Goal: Check status: Check status

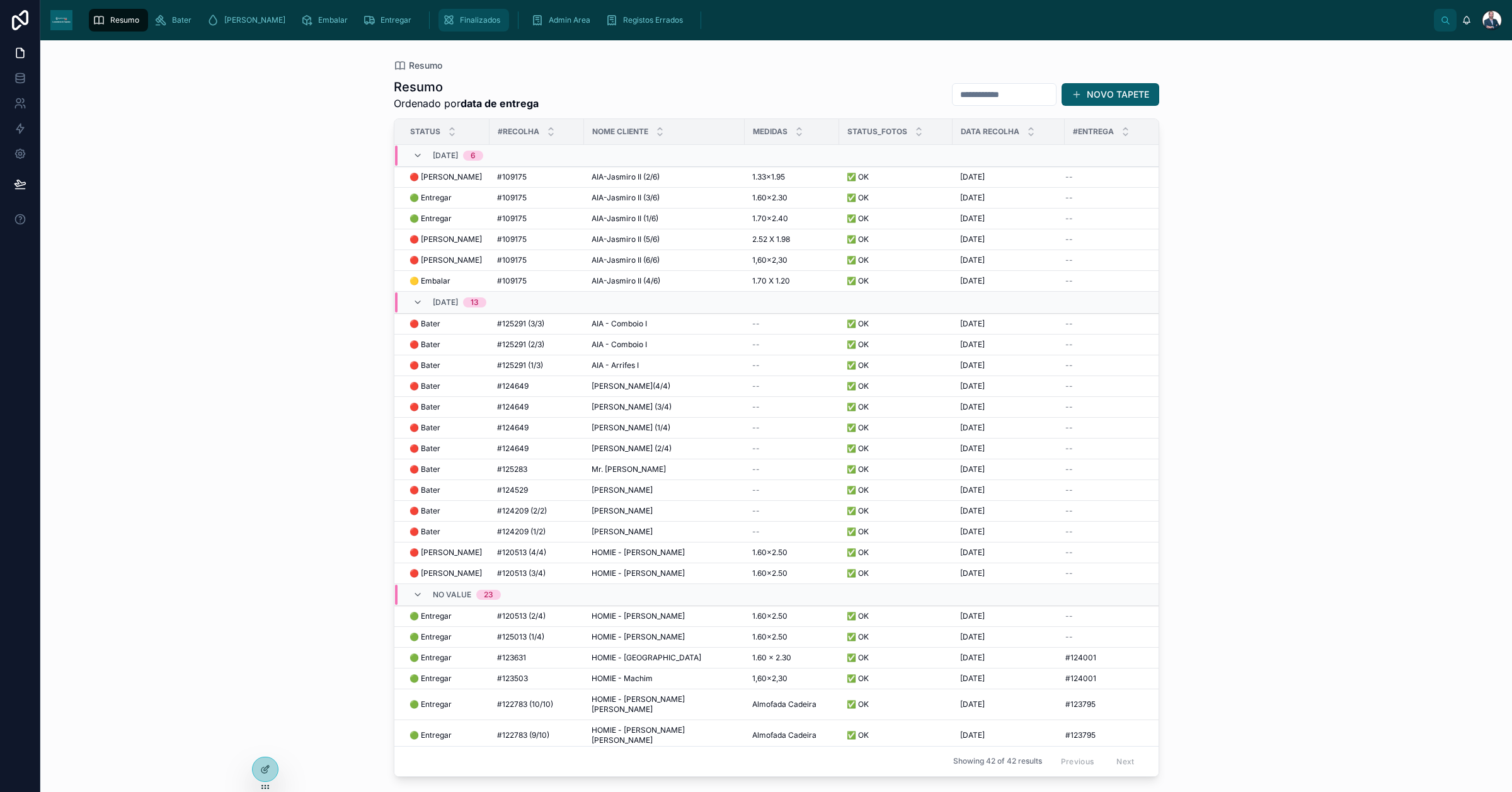
click at [442, 25] on div "Finalizados" at bounding box center [474, 20] width 63 height 20
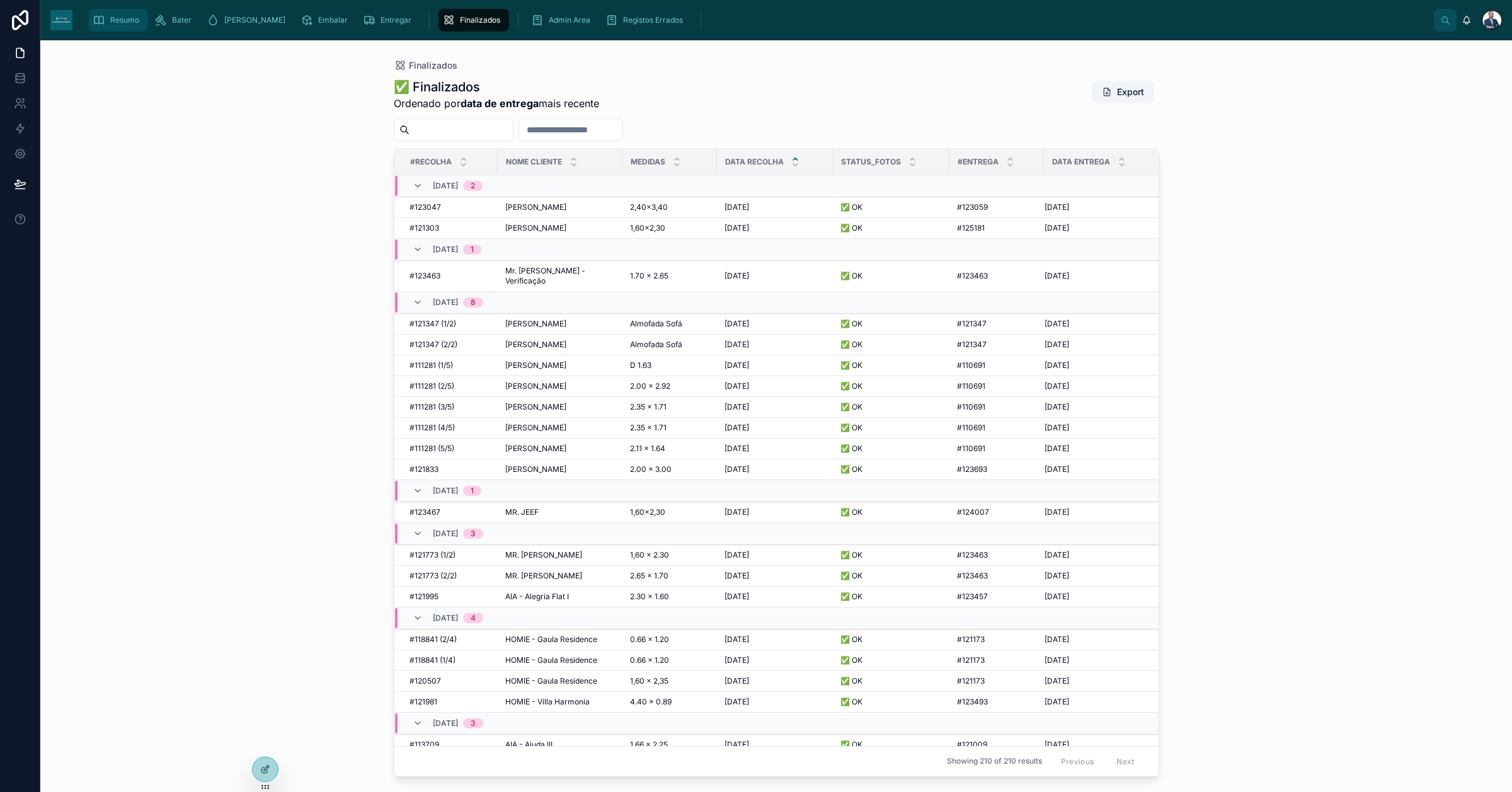
click at [132, 16] on span "Resumo" at bounding box center [124, 20] width 29 height 10
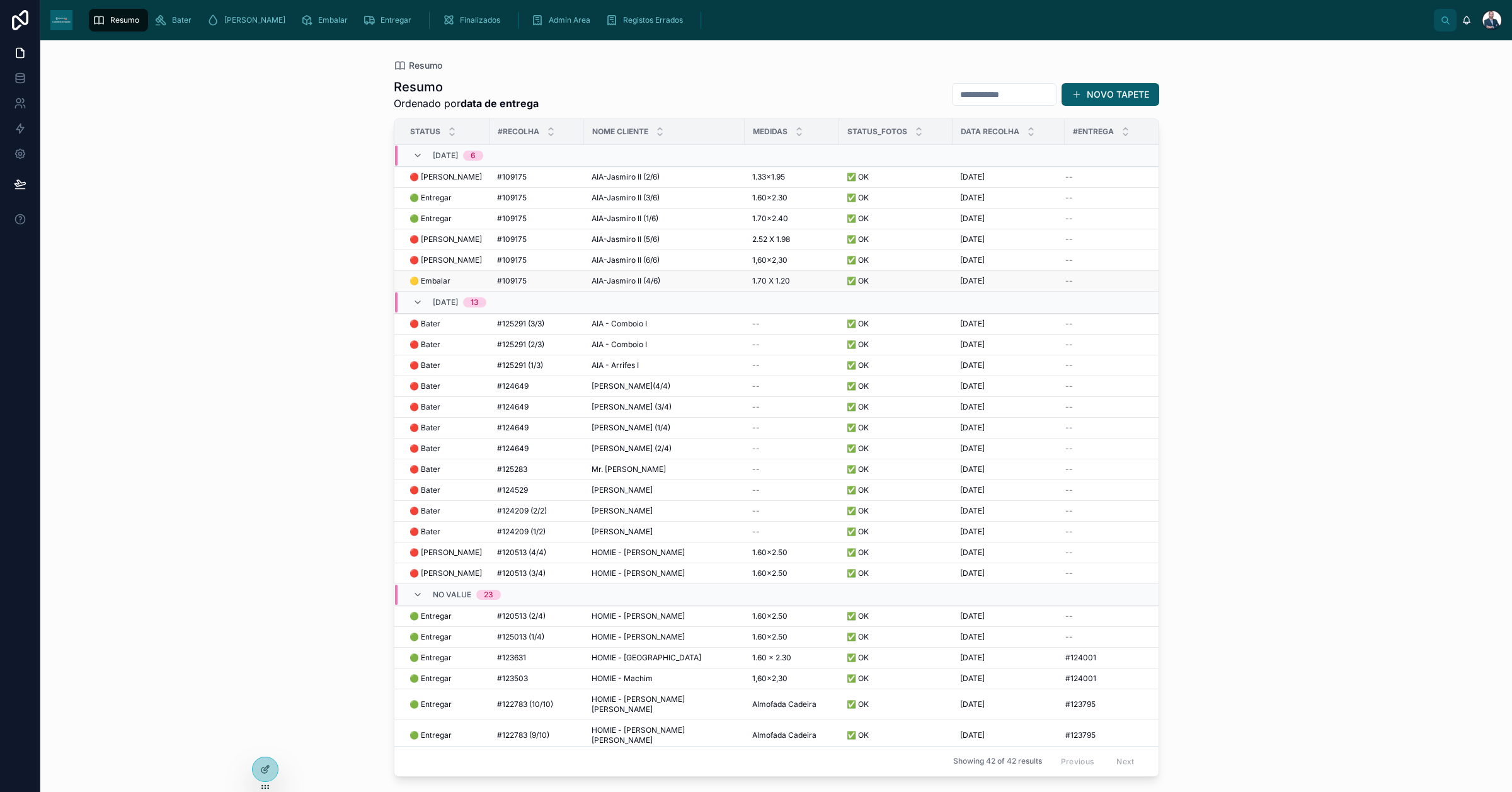
click at [501, 281] on span "#109175" at bounding box center [512, 280] width 30 height 10
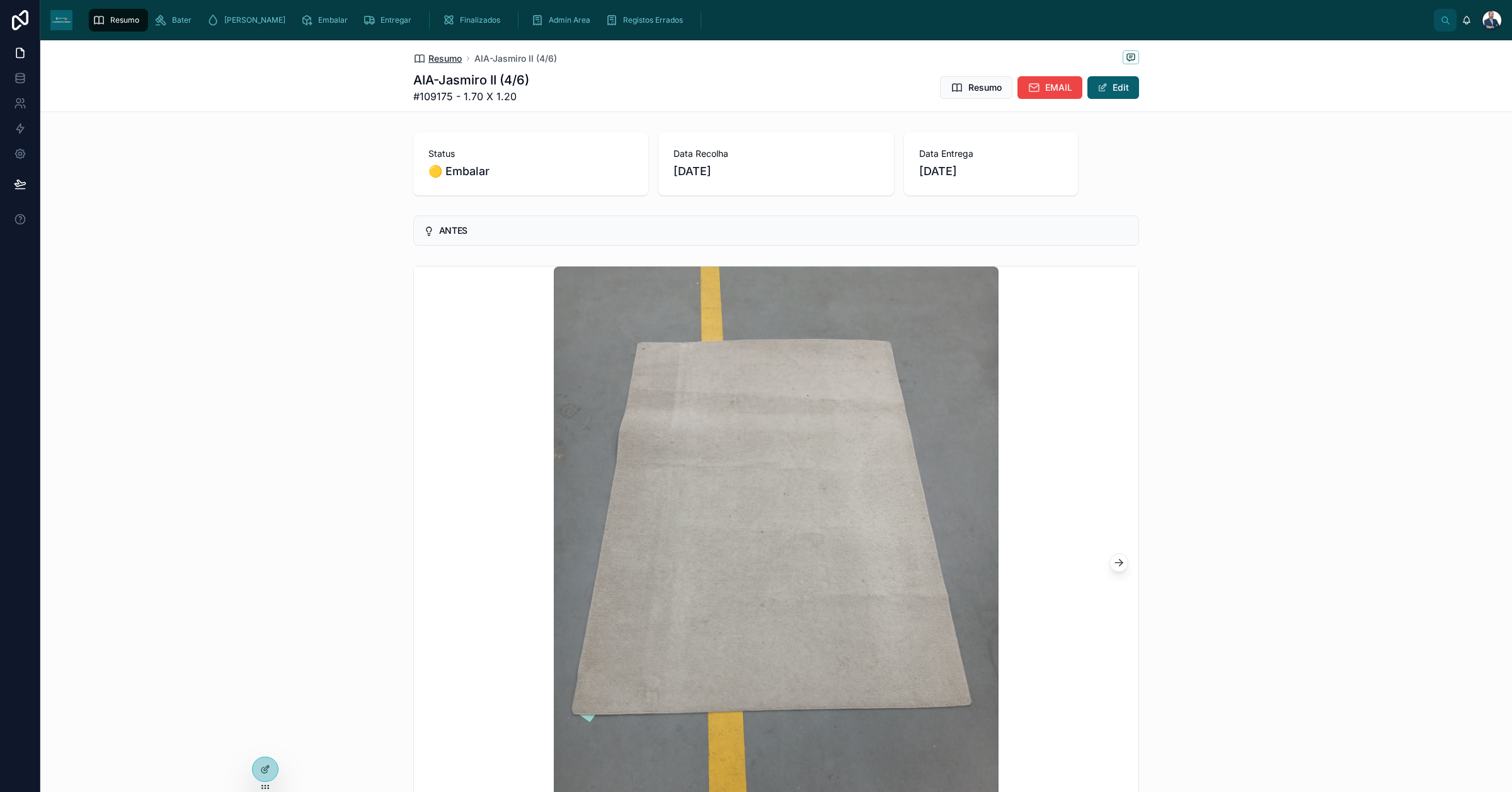
click at [430, 53] on span "Resumo" at bounding box center [445, 59] width 34 height 13
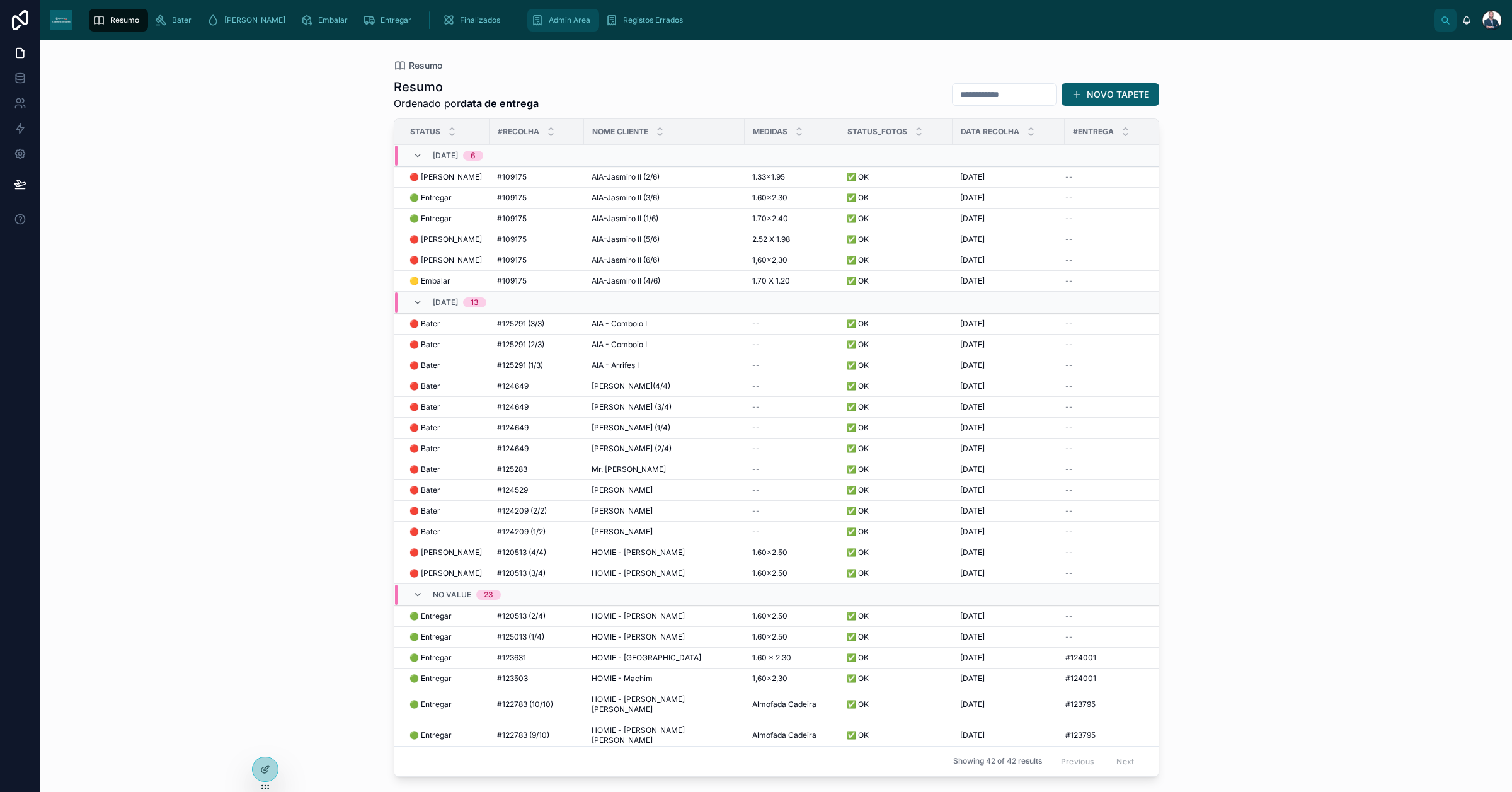
click at [549, 17] on span "Admin Area" at bounding box center [569, 20] width 42 height 10
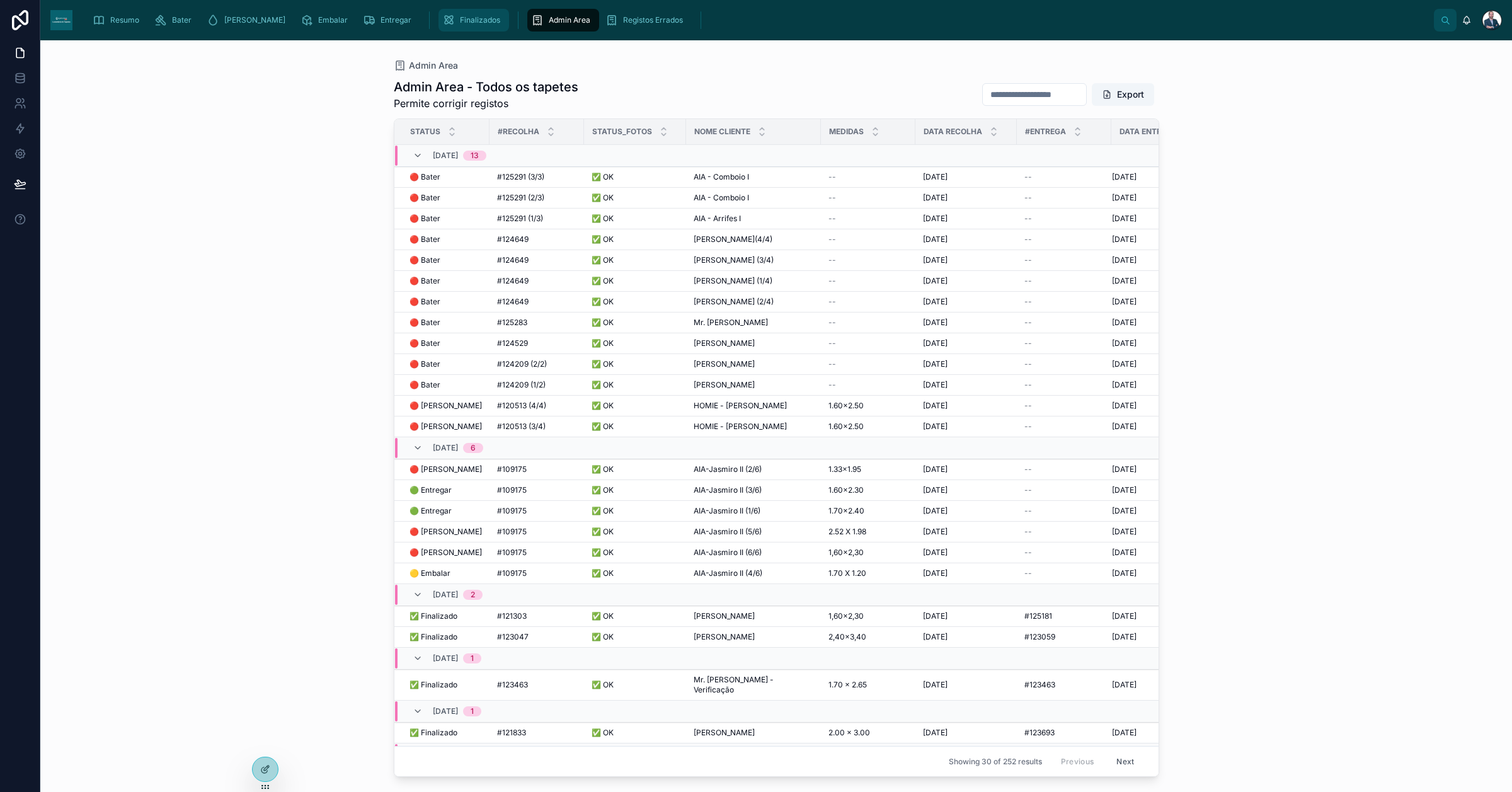
click at [459, 20] on span "Finalizados" at bounding box center [479, 20] width 40 height 10
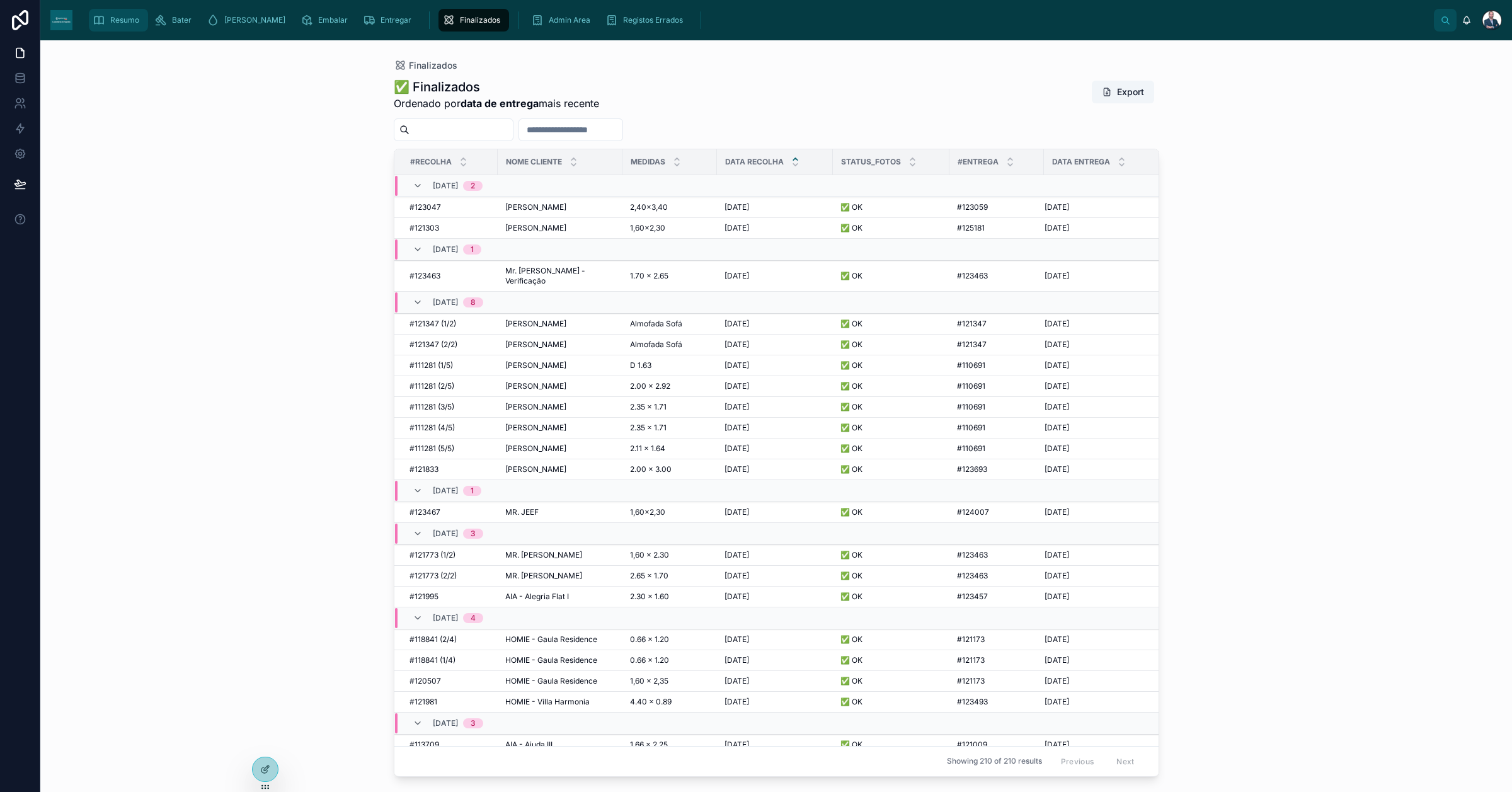
click at [108, 20] on div "Resumo" at bounding box center [119, 20] width 52 height 20
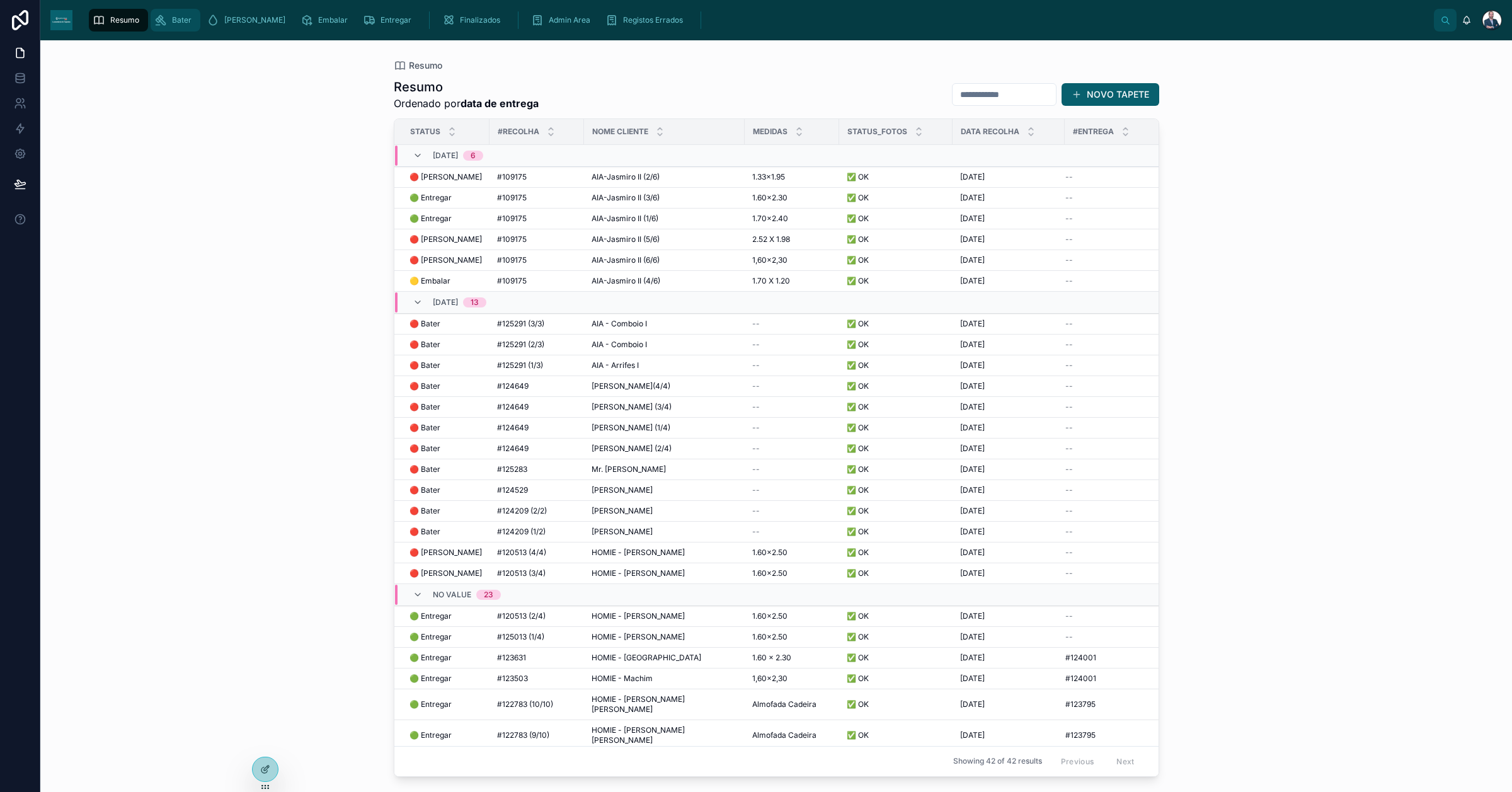
click at [175, 14] on div "Bater" at bounding box center [176, 20] width 42 height 20
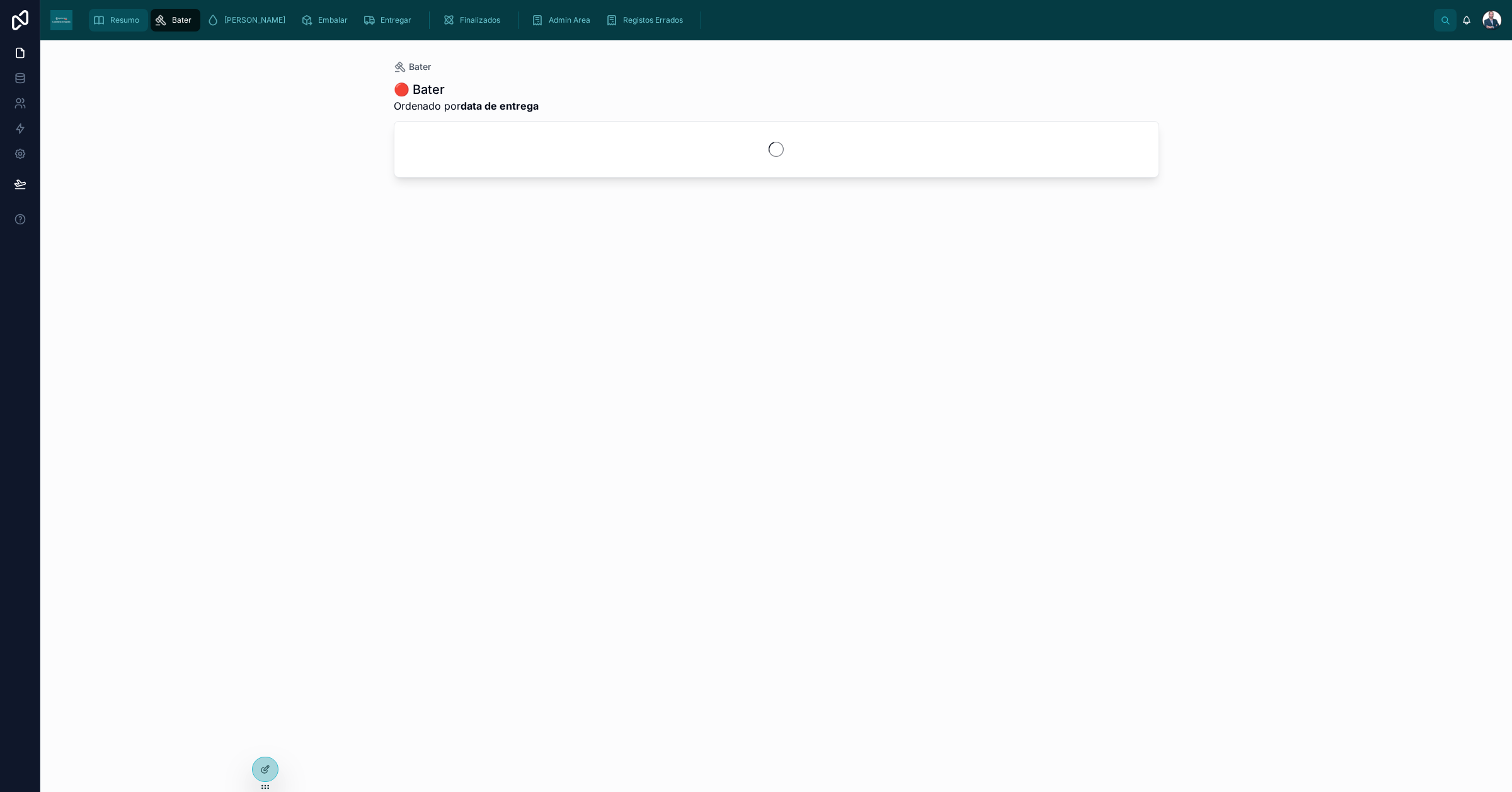
click at [131, 17] on span "Resumo" at bounding box center [124, 20] width 29 height 10
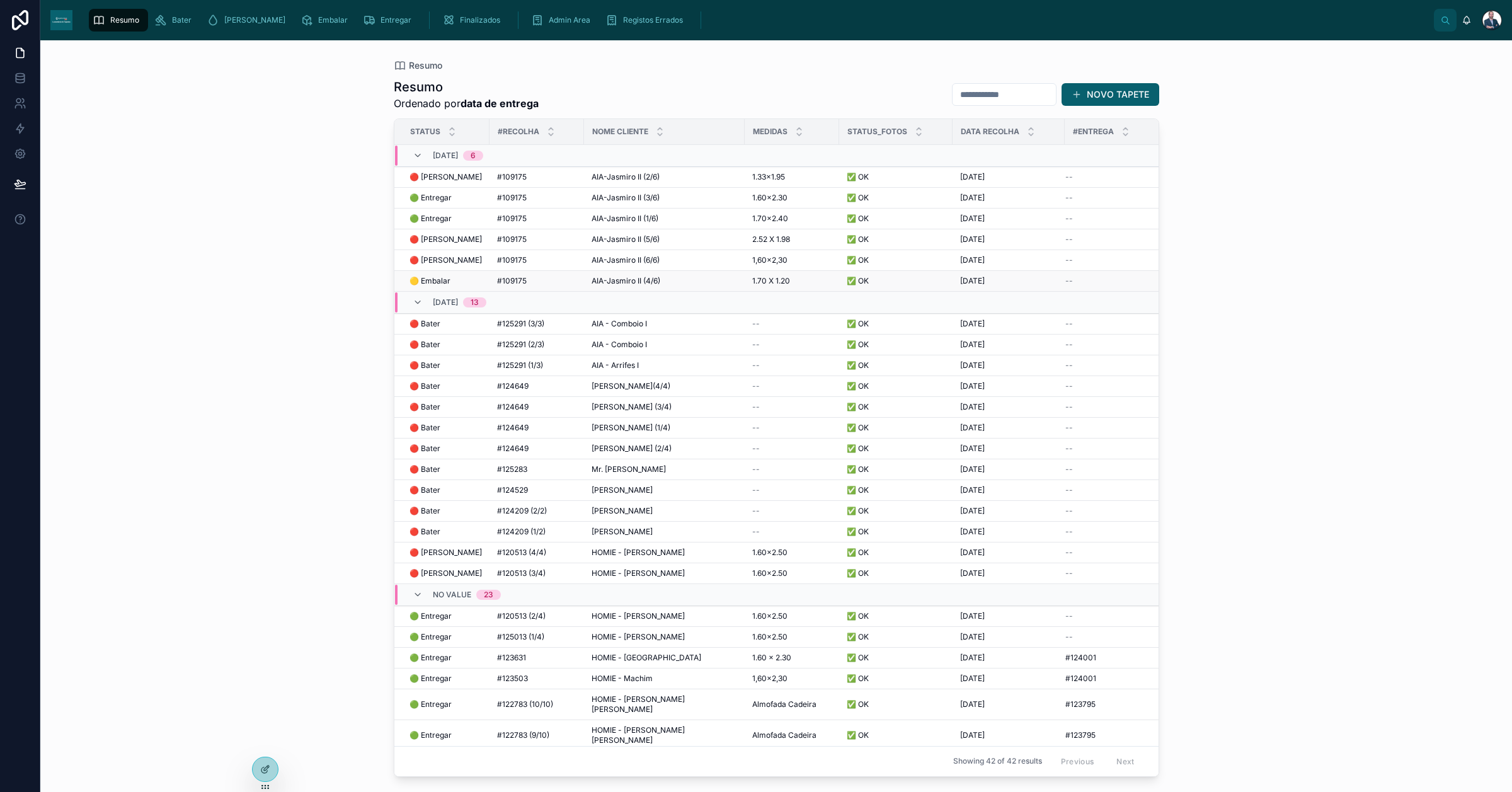
click at [498, 279] on span "#109175" at bounding box center [512, 280] width 30 height 10
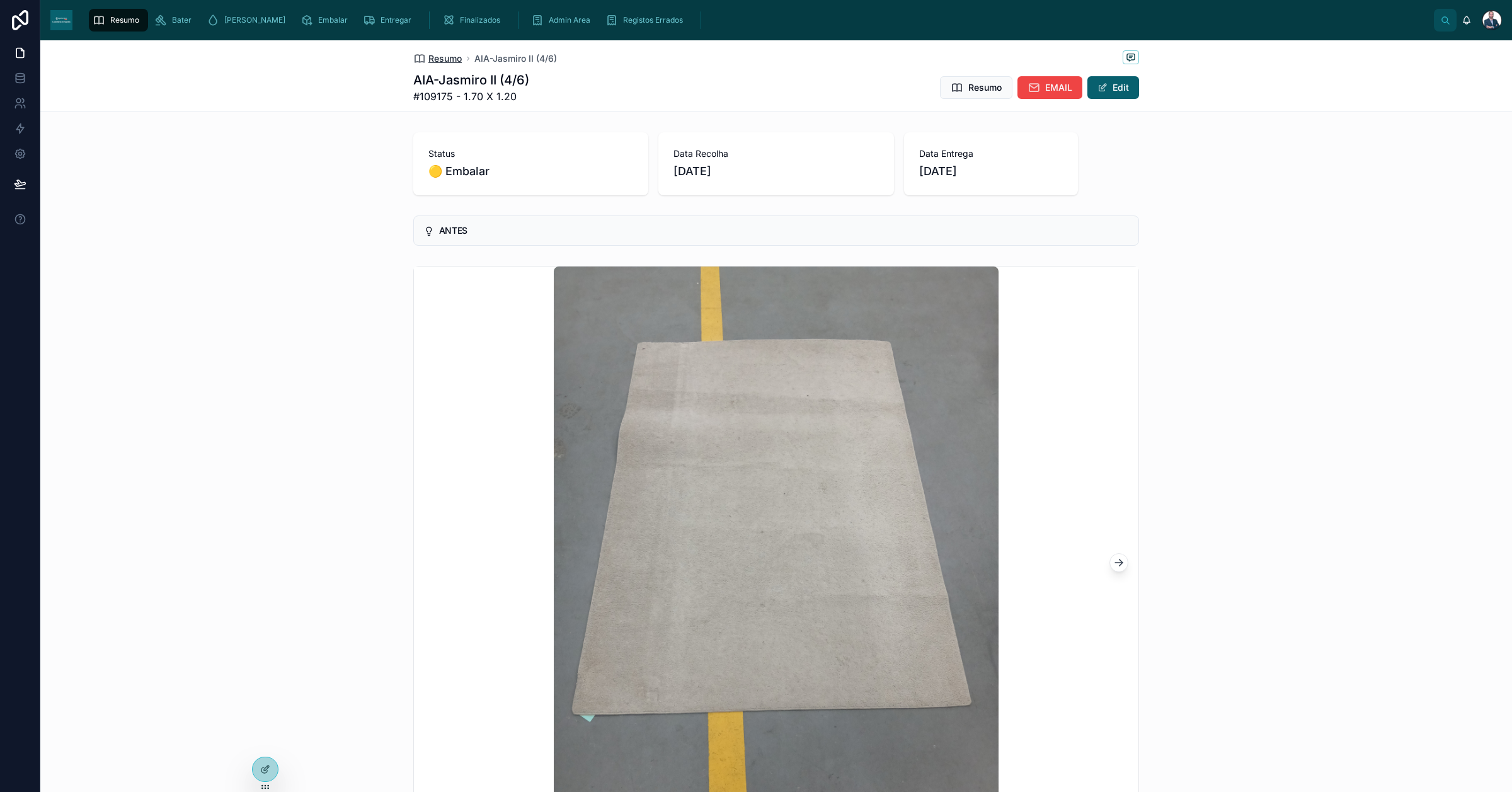
click at [431, 55] on span "Resumo" at bounding box center [445, 59] width 34 height 13
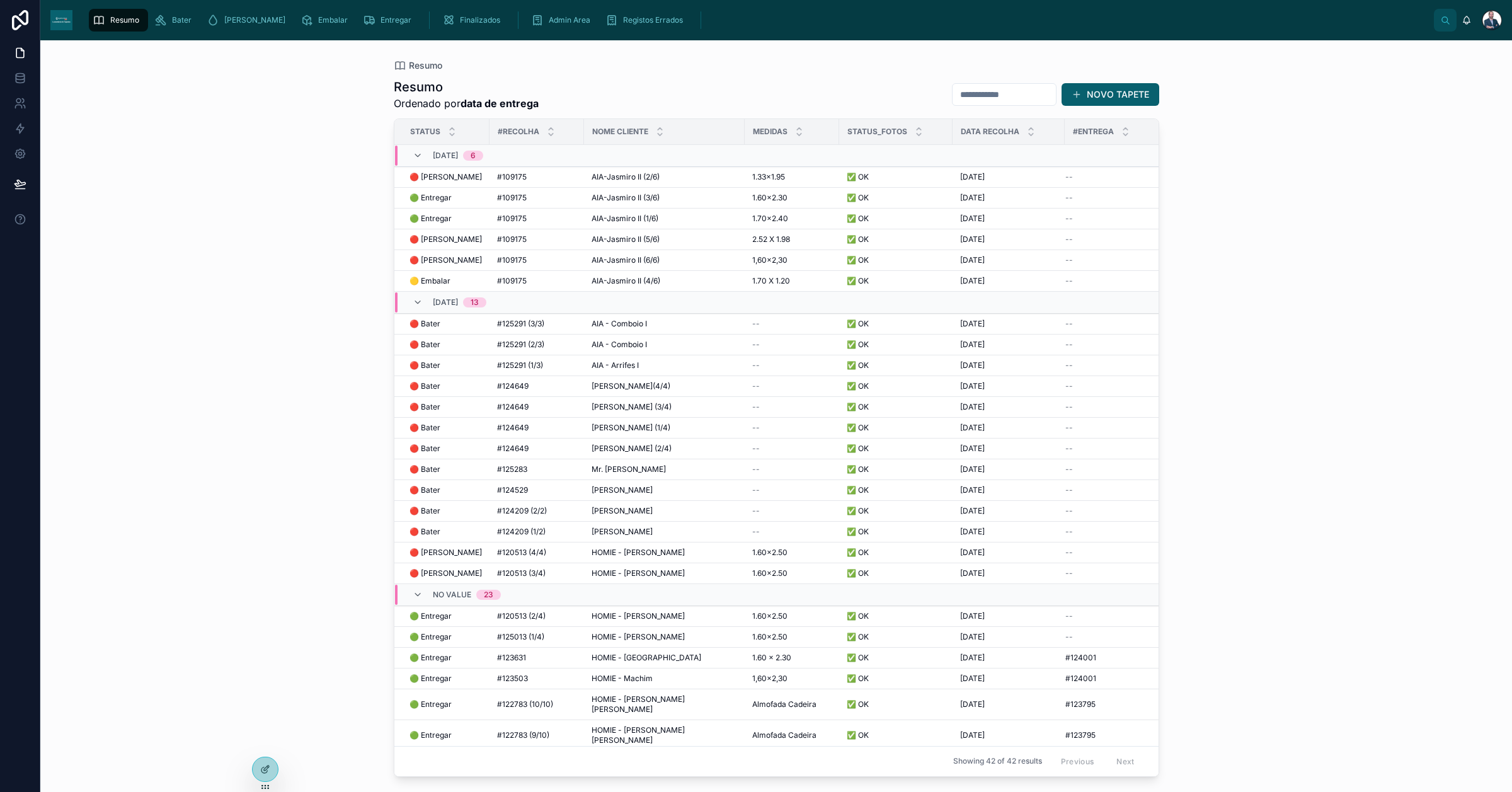
click at [124, 22] on span "Resumo" at bounding box center [124, 20] width 29 height 10
click at [549, 22] on span "Admin Area" at bounding box center [569, 20] width 42 height 10
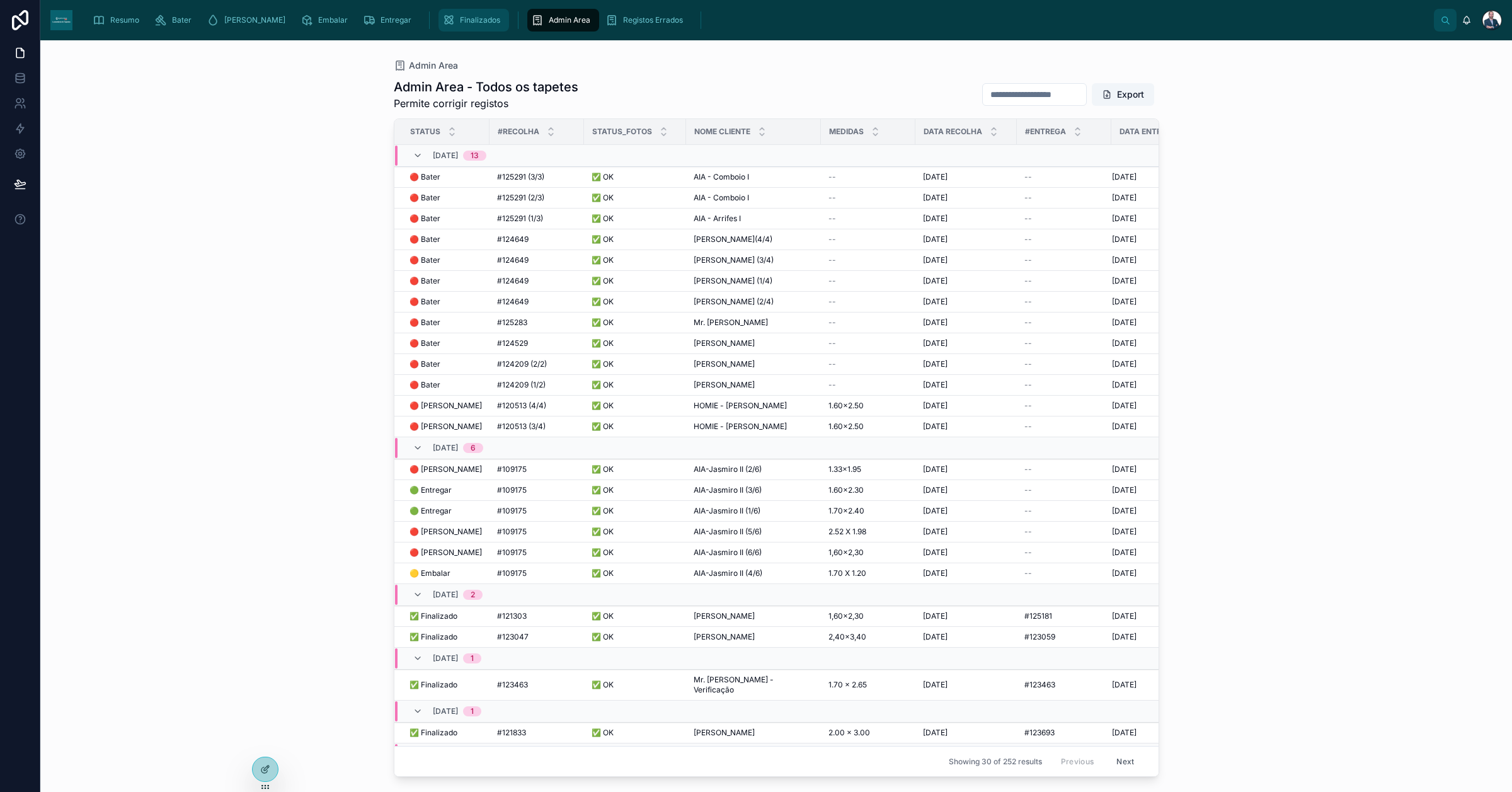
click at [459, 24] on span "Finalizados" at bounding box center [479, 20] width 40 height 10
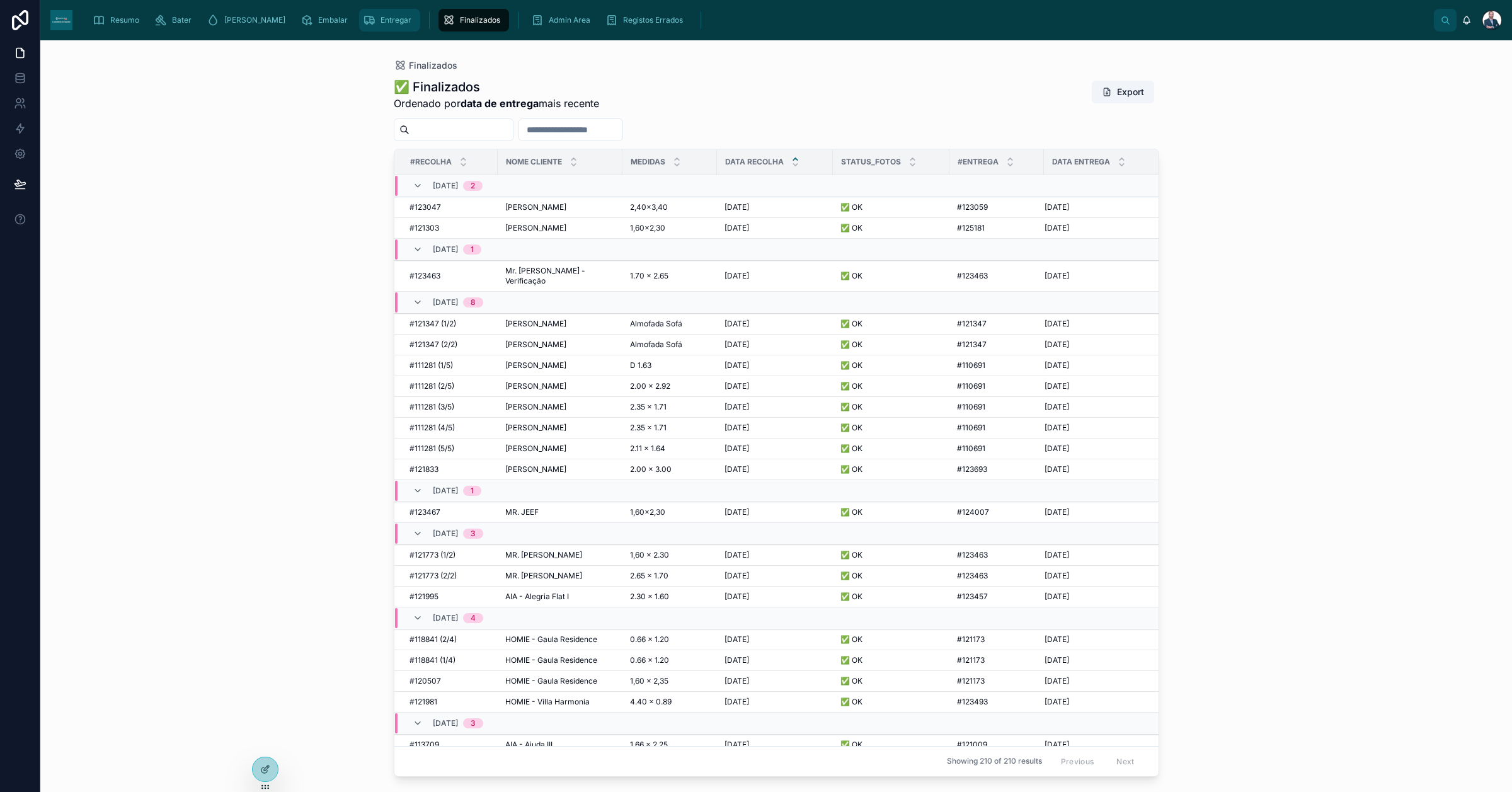
click at [380, 23] on span "Entregar" at bounding box center [395, 20] width 31 height 10
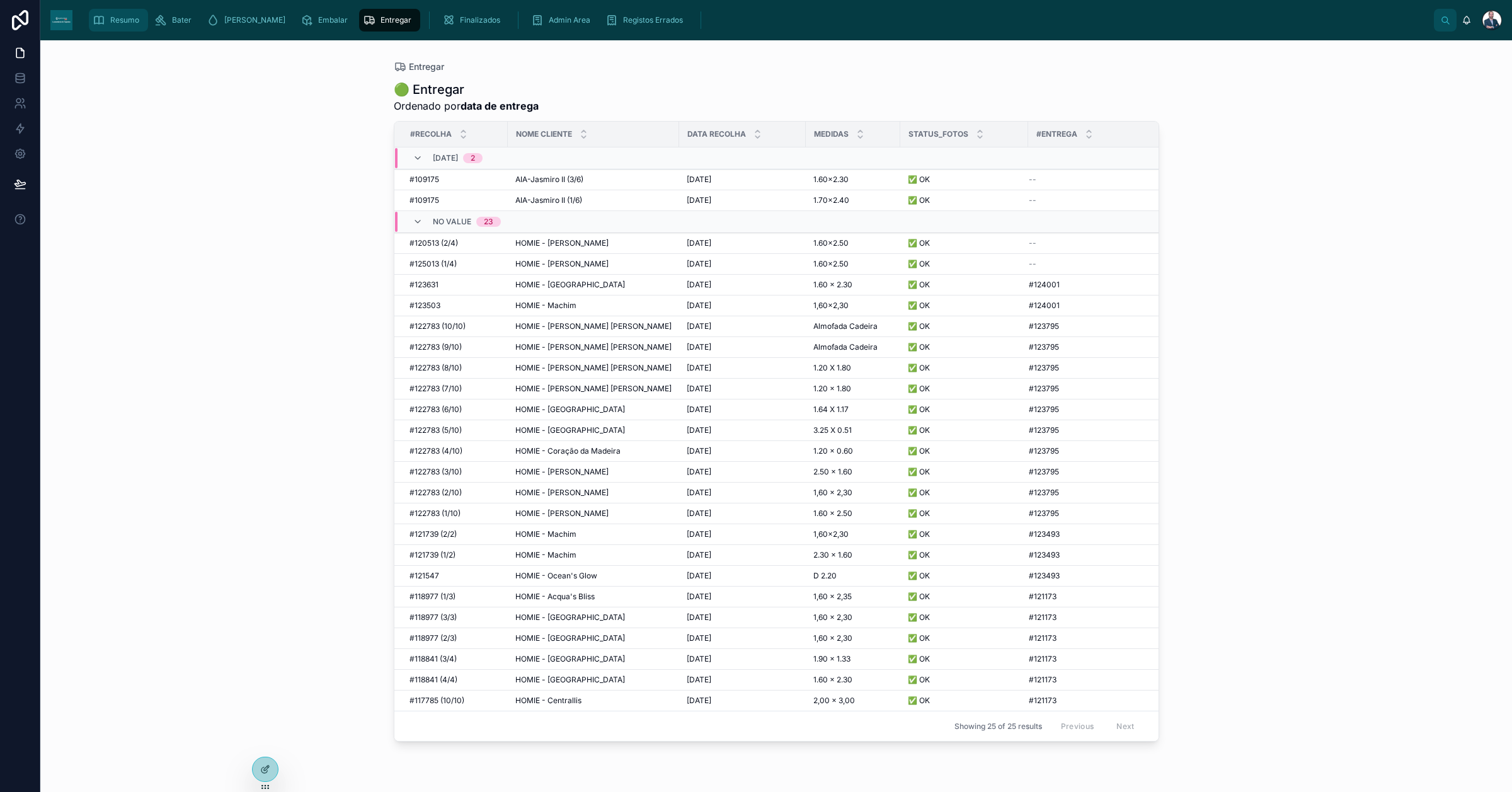
click at [101, 17] on icon "scrollable content" at bounding box center [99, 20] width 13 height 13
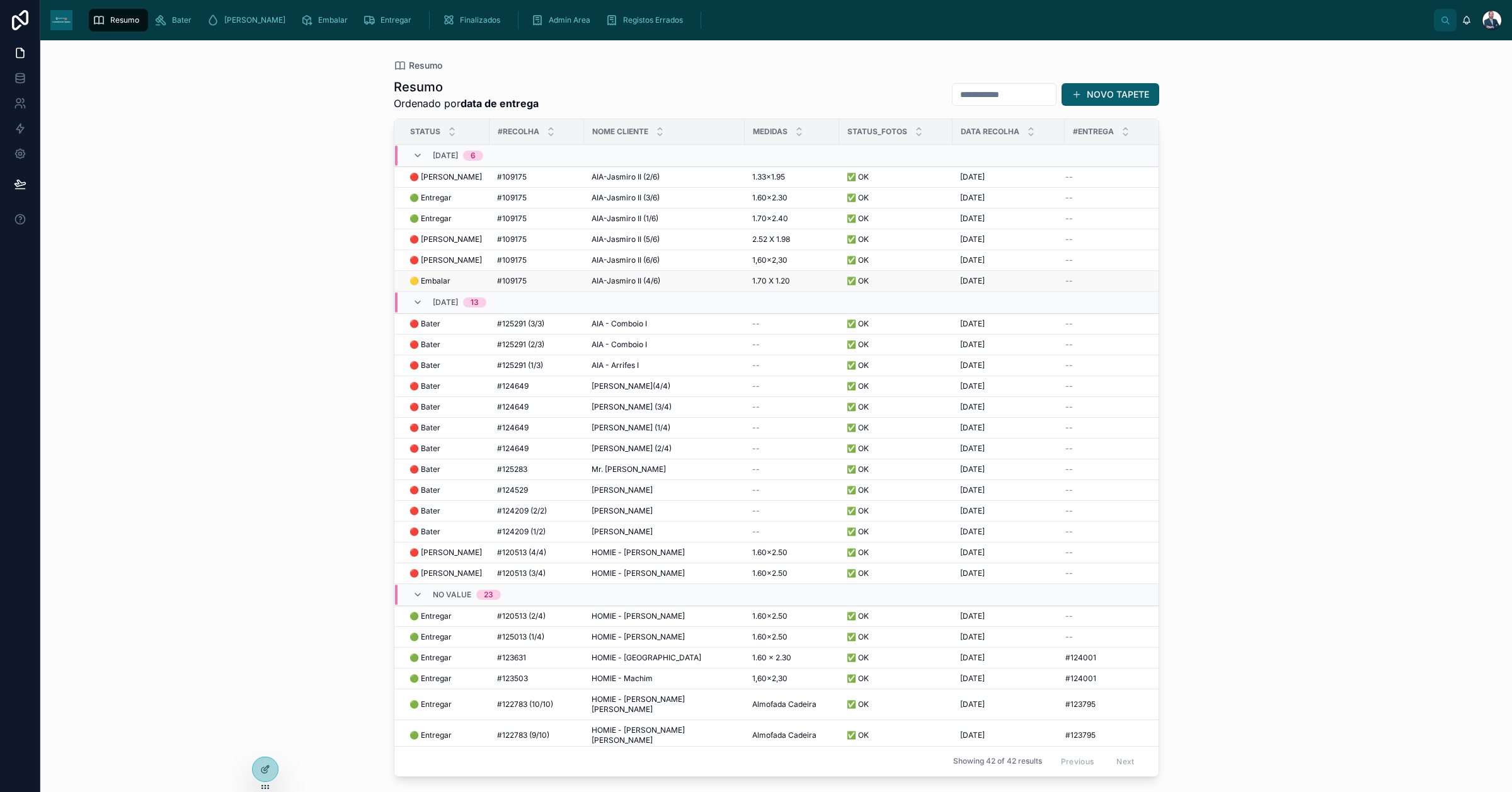
click at [467, 284] on div "🟡 Embalar 🟡 Embalar" at bounding box center [445, 280] width 72 height 10
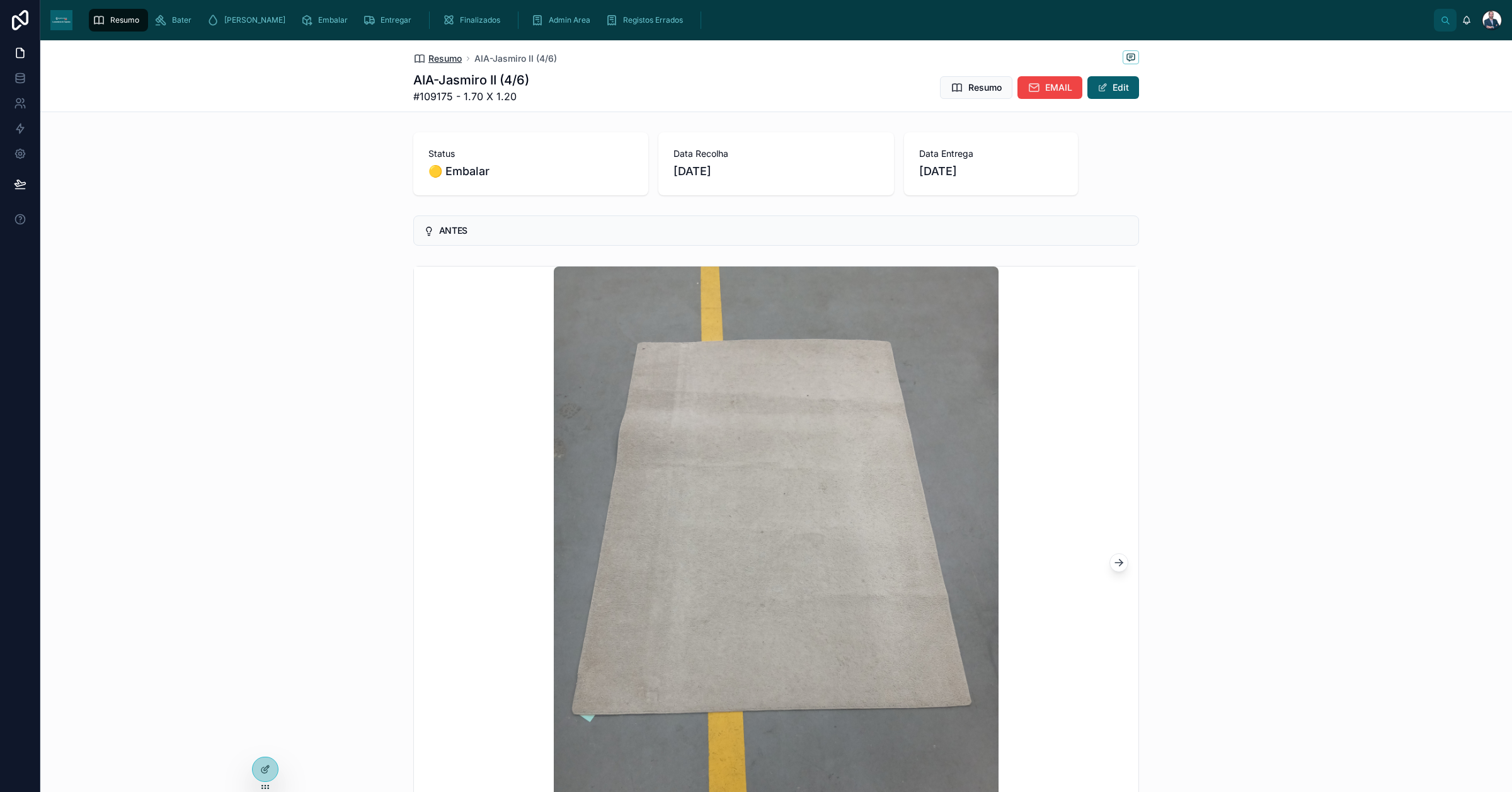
click at [440, 53] on span "Resumo" at bounding box center [445, 59] width 34 height 13
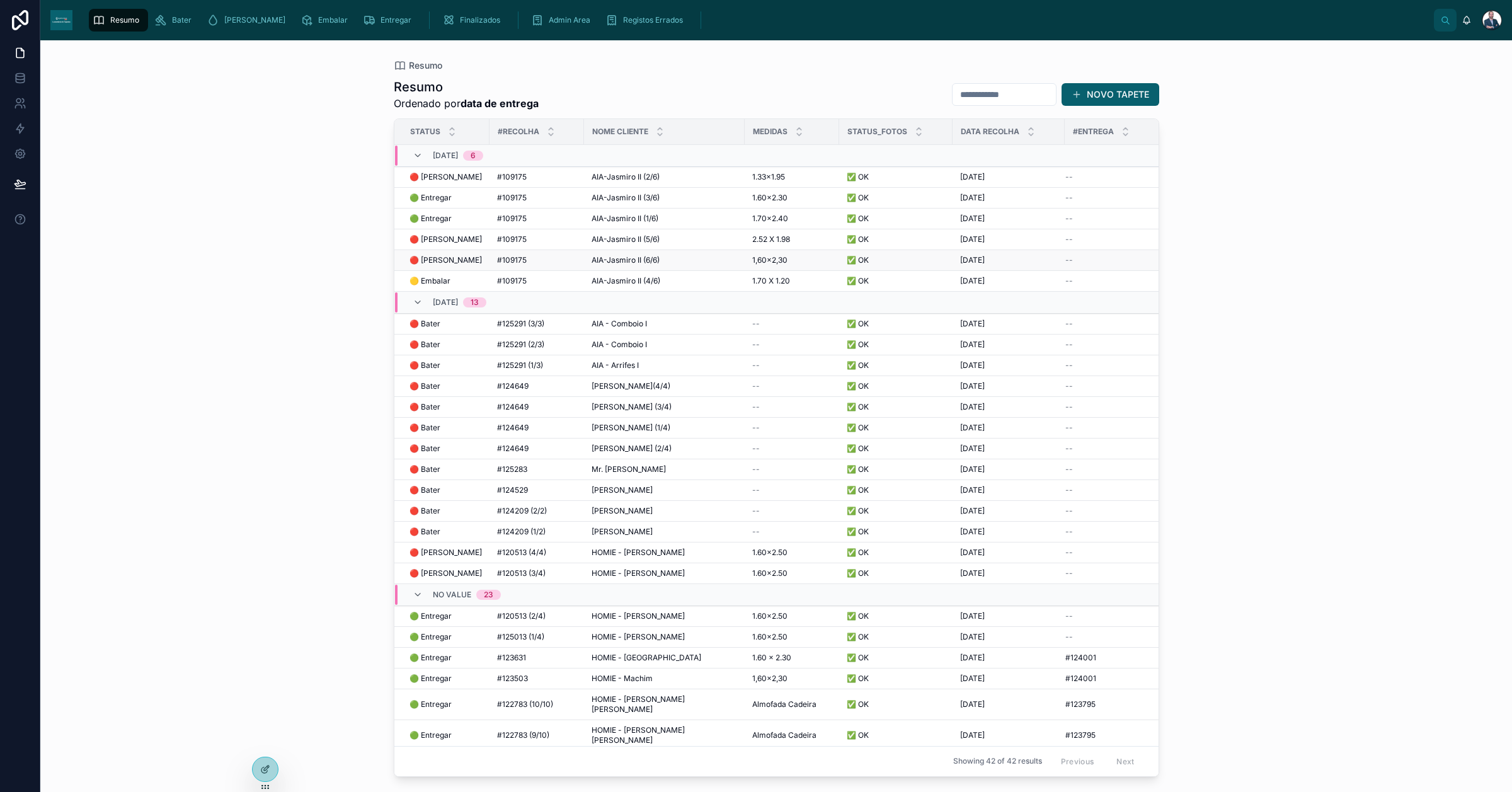
click at [438, 262] on span "🔴 [PERSON_NAME]" at bounding box center [445, 260] width 72 height 10
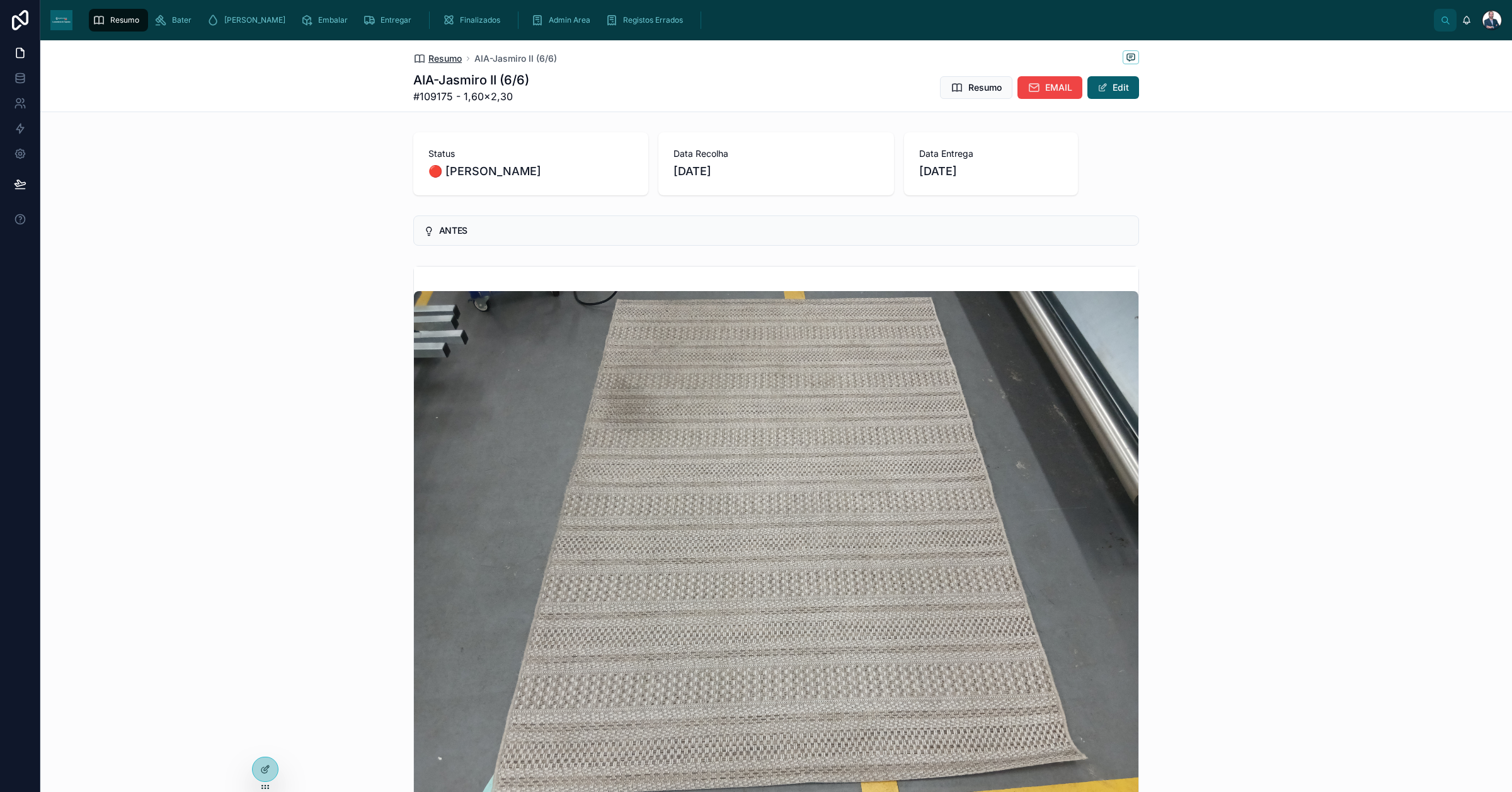
click at [441, 58] on span "Resumo" at bounding box center [445, 59] width 34 height 13
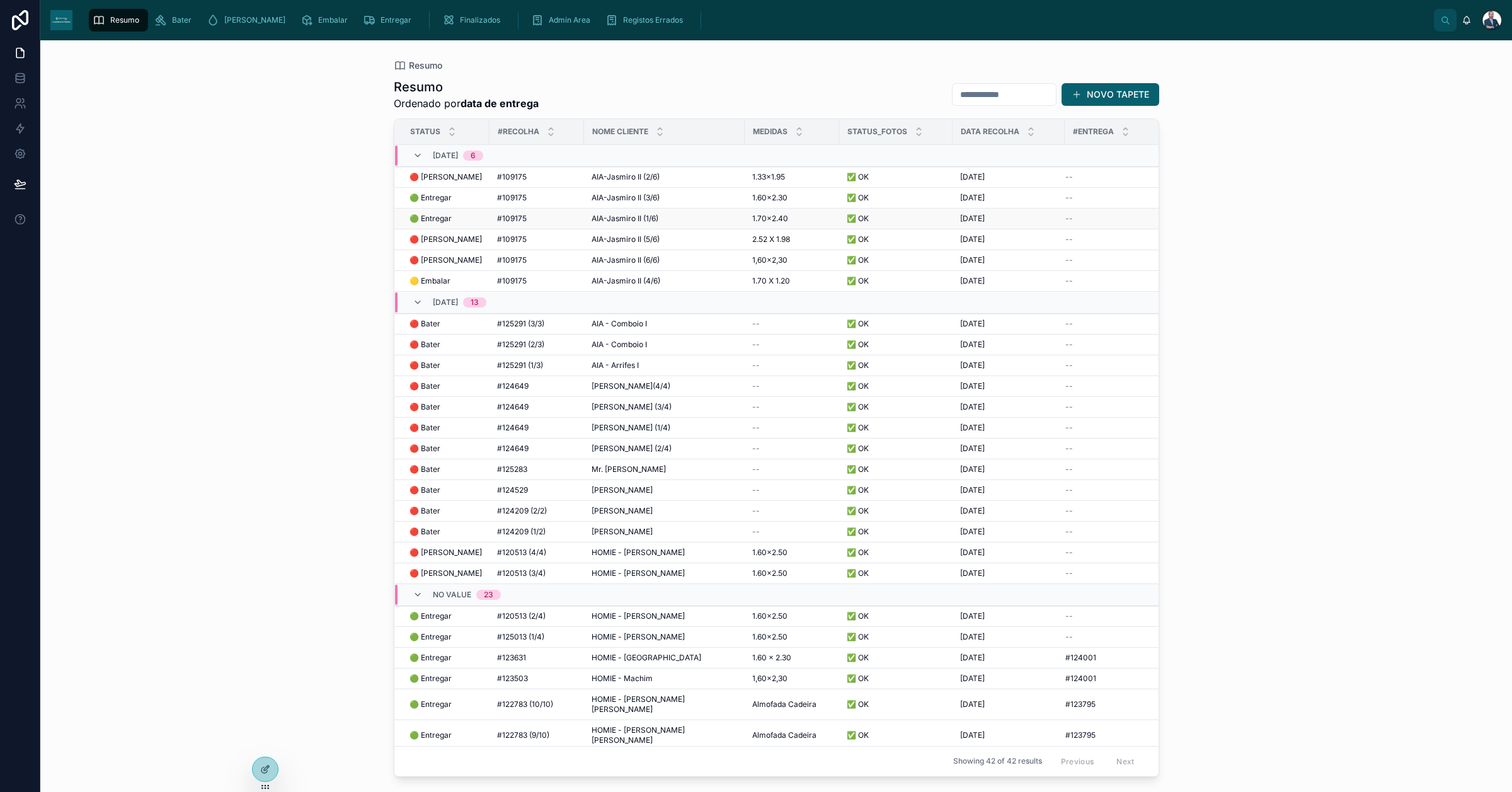
click at [434, 218] on span "🟢 Entregar" at bounding box center [430, 218] width 42 height 10
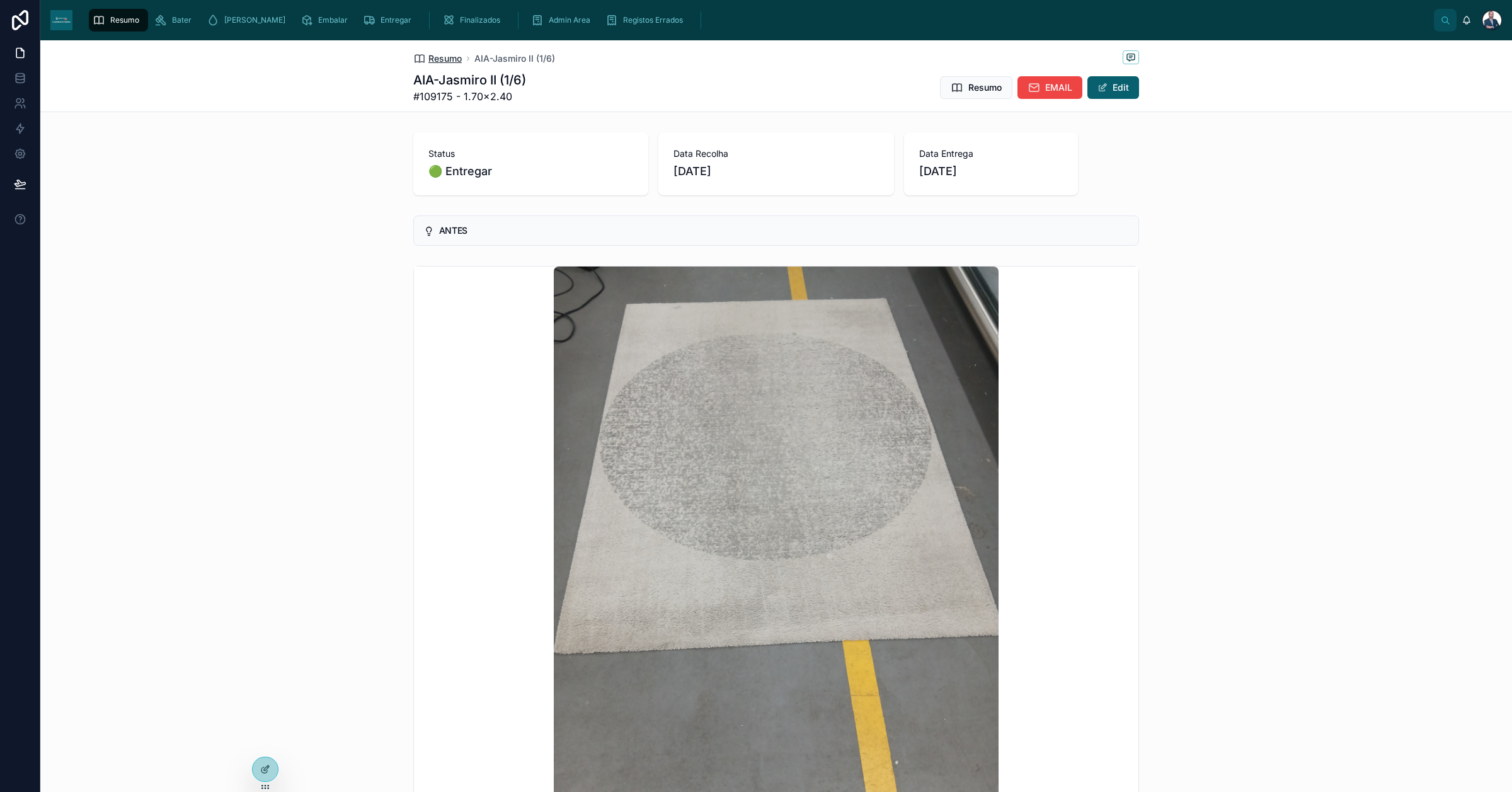
click at [452, 55] on span "Resumo" at bounding box center [445, 59] width 34 height 13
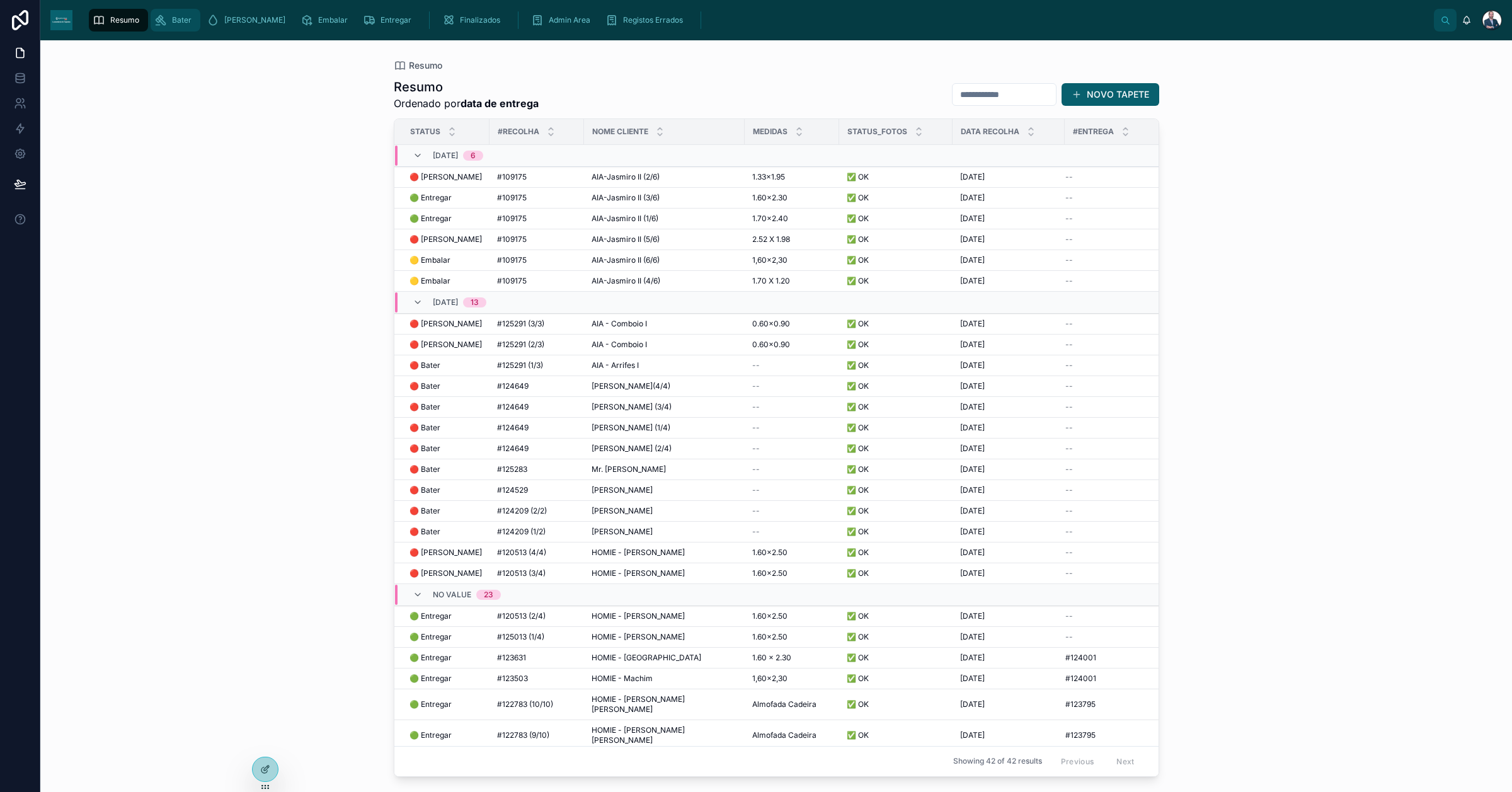
click at [134, 19] on span "Resumo" at bounding box center [124, 20] width 29 height 10
click at [162, 20] on icon "scrollable content" at bounding box center [161, 20] width 13 height 13
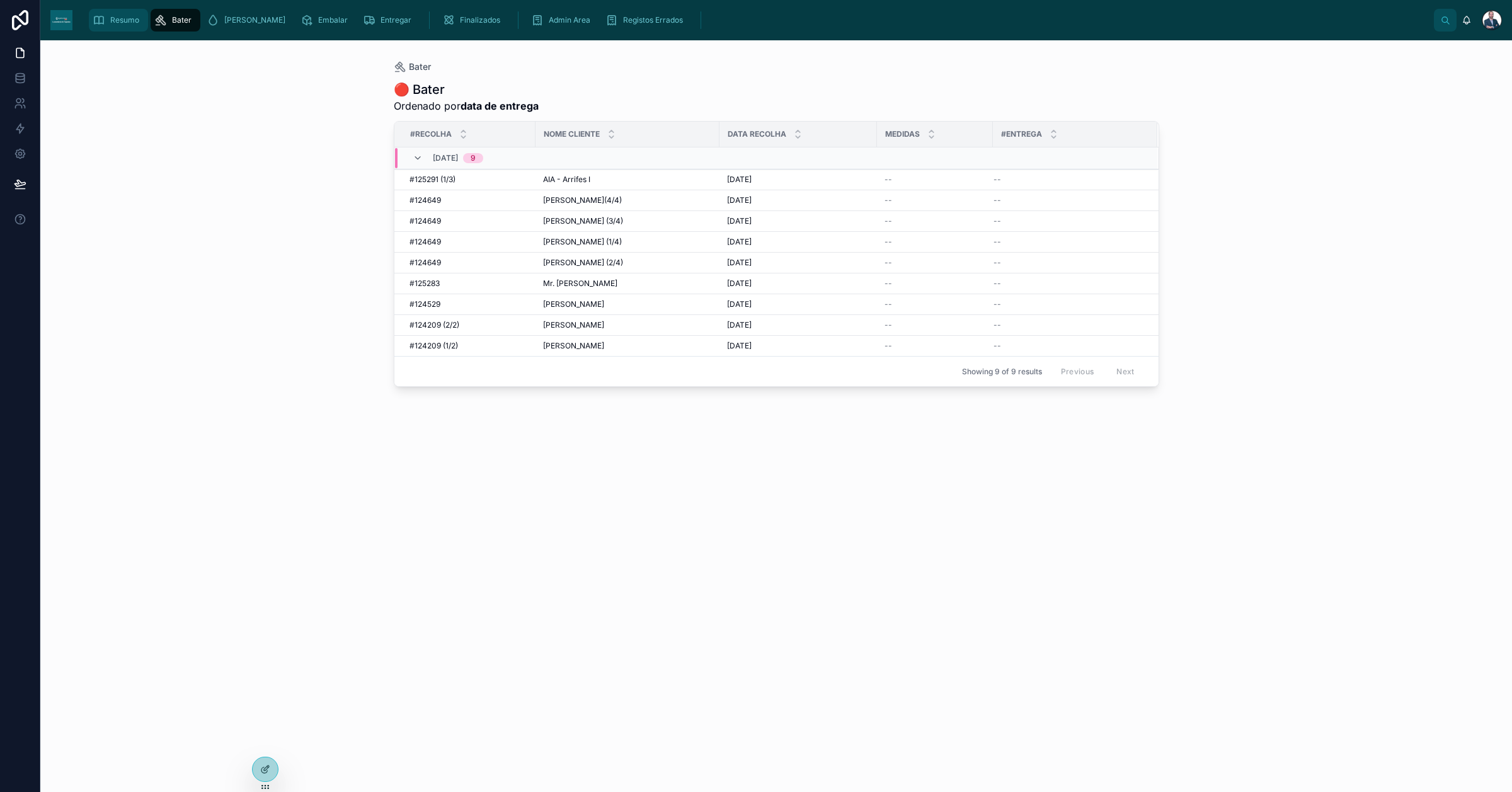
click at [104, 20] on icon "scrollable content" at bounding box center [99, 20] width 13 height 13
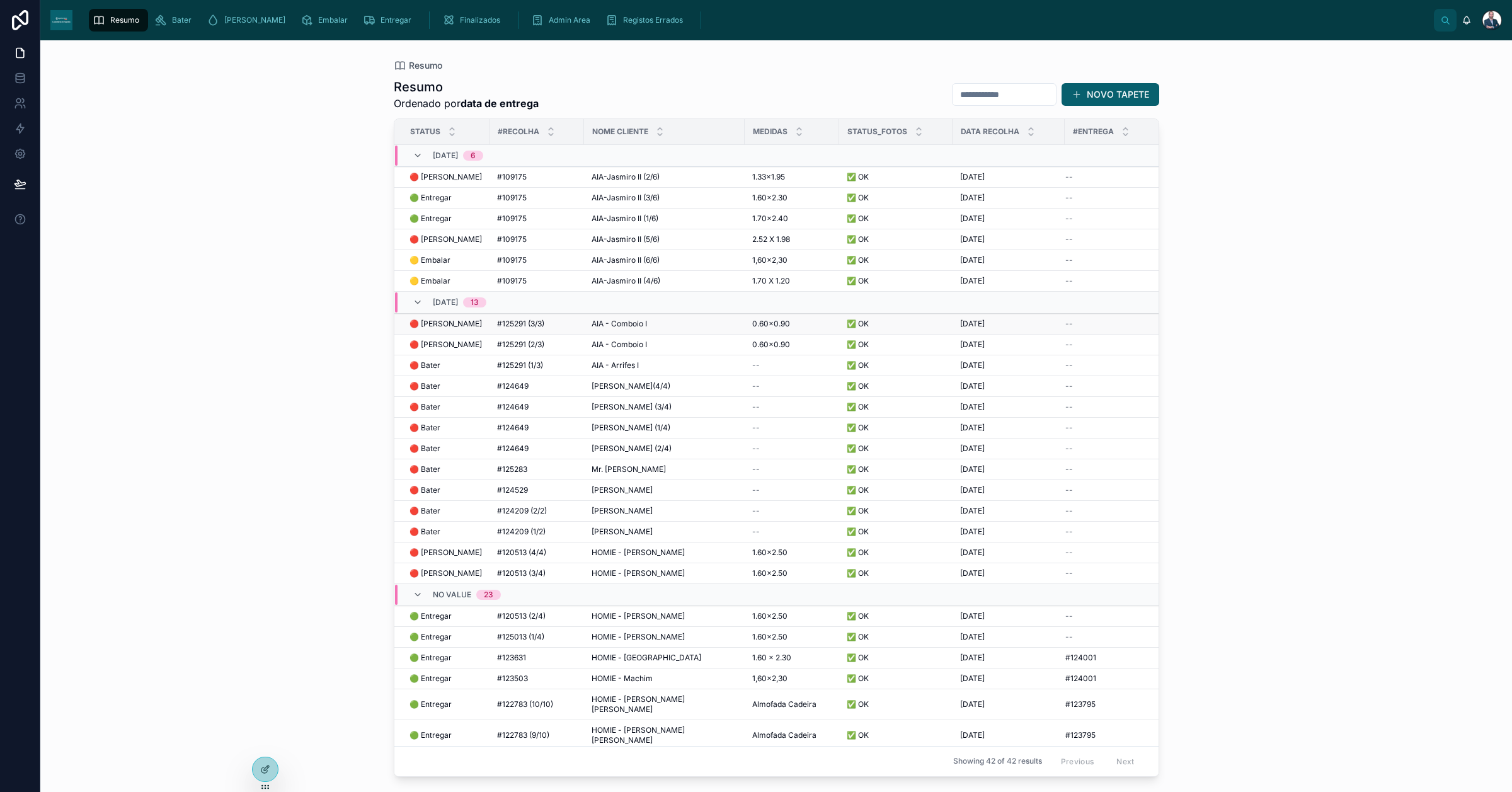
click at [697, 328] on div "AIA - Comboio I AIA - Comboio I" at bounding box center [664, 324] width 145 height 10
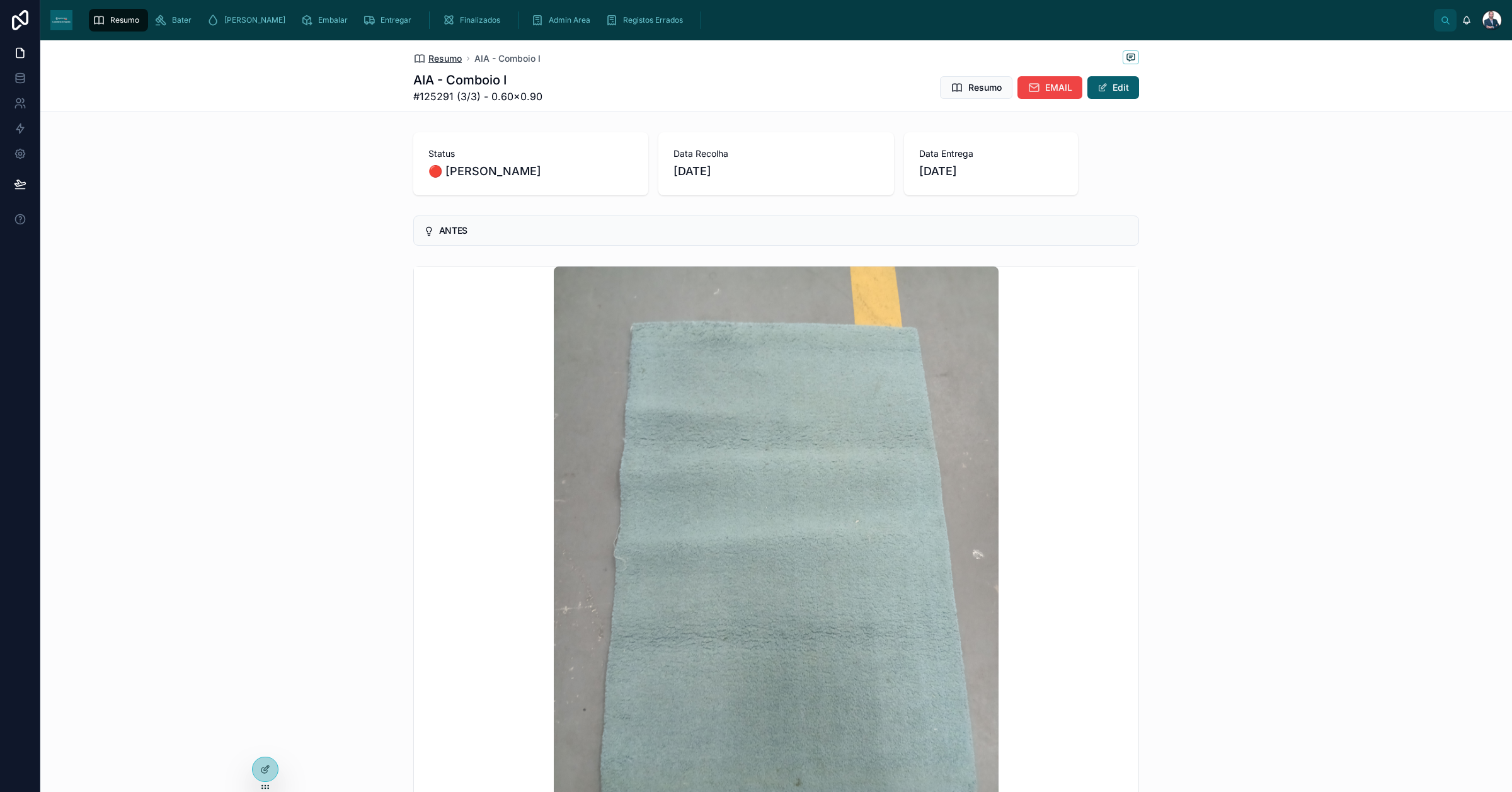
click at [428, 57] on span "Resumo" at bounding box center [445, 59] width 34 height 13
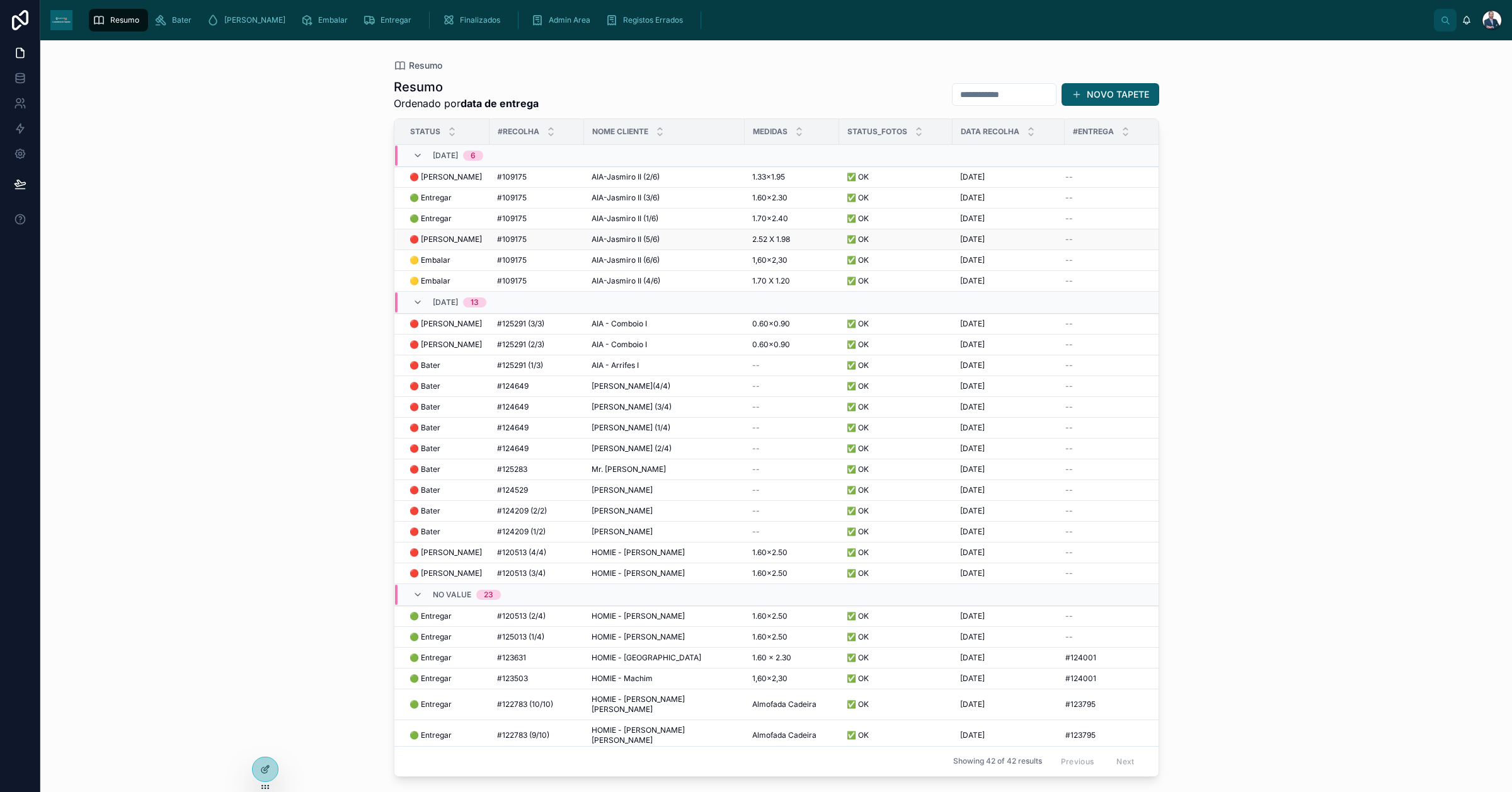
click at [446, 240] on div "🔴 [PERSON_NAME] 🔴 [PERSON_NAME]" at bounding box center [445, 239] width 72 height 10
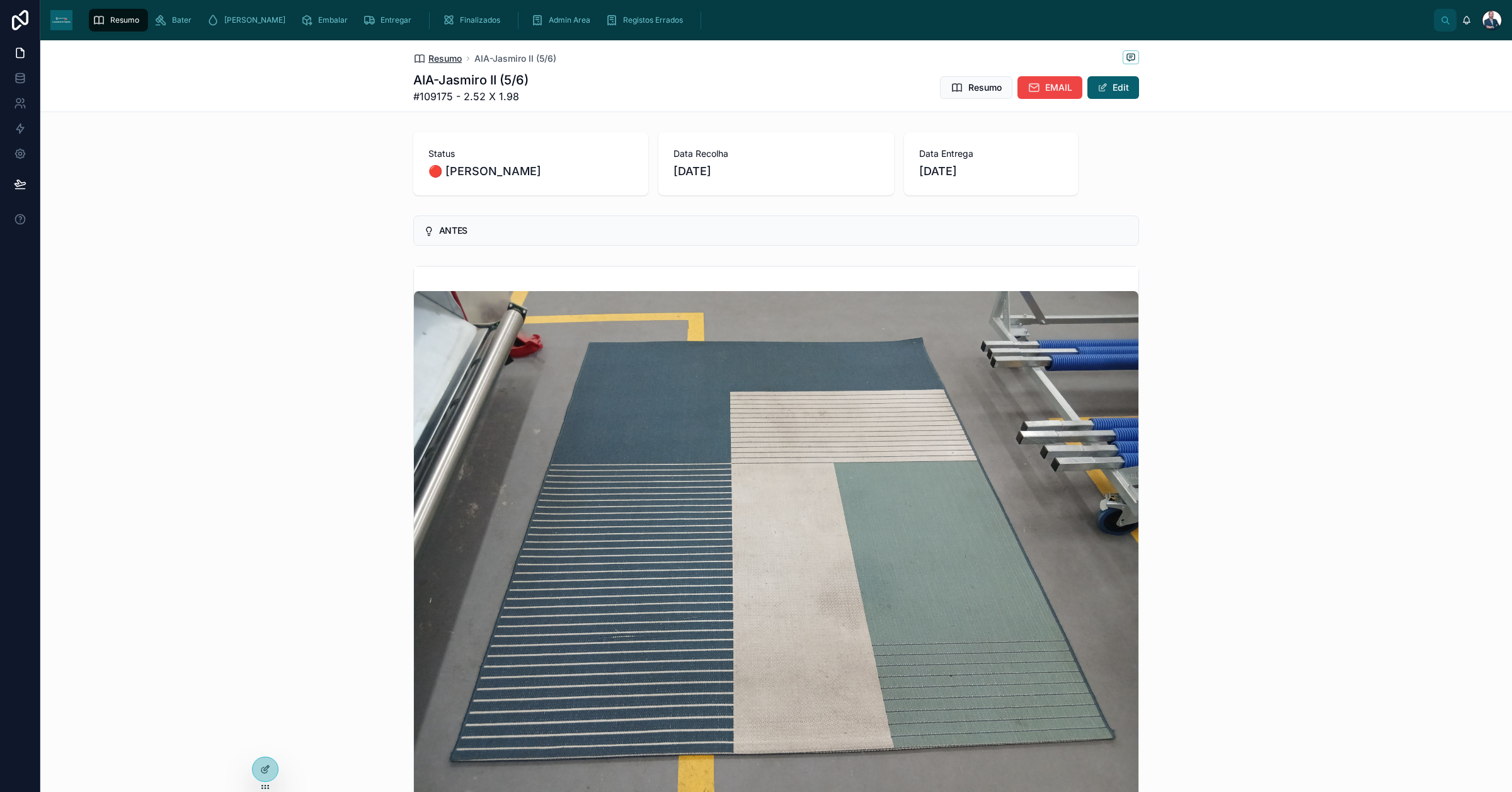
click at [428, 58] on span "Resumo" at bounding box center [445, 59] width 34 height 13
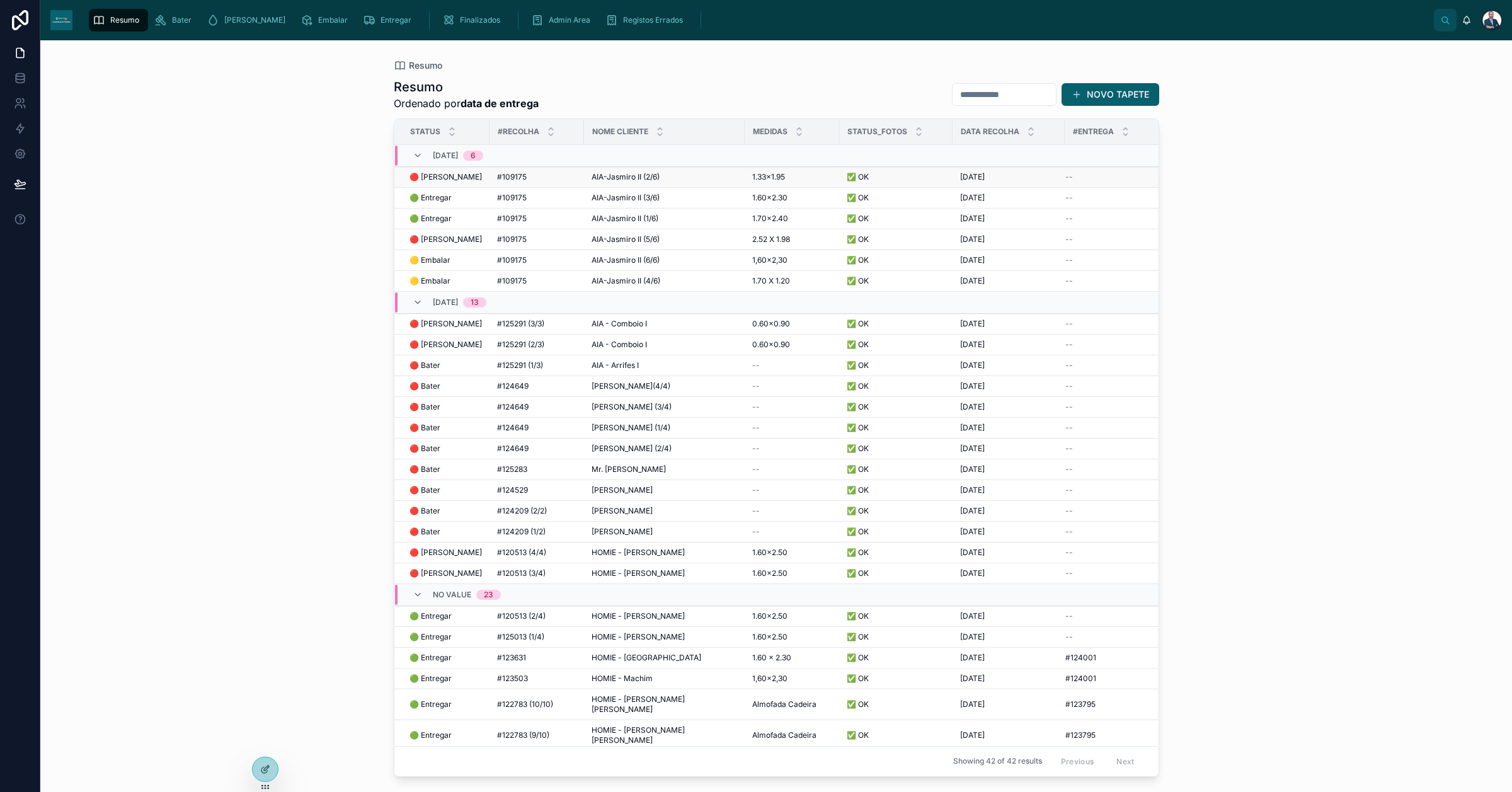
click at [431, 174] on span "🔴 [PERSON_NAME]" at bounding box center [445, 177] width 72 height 10
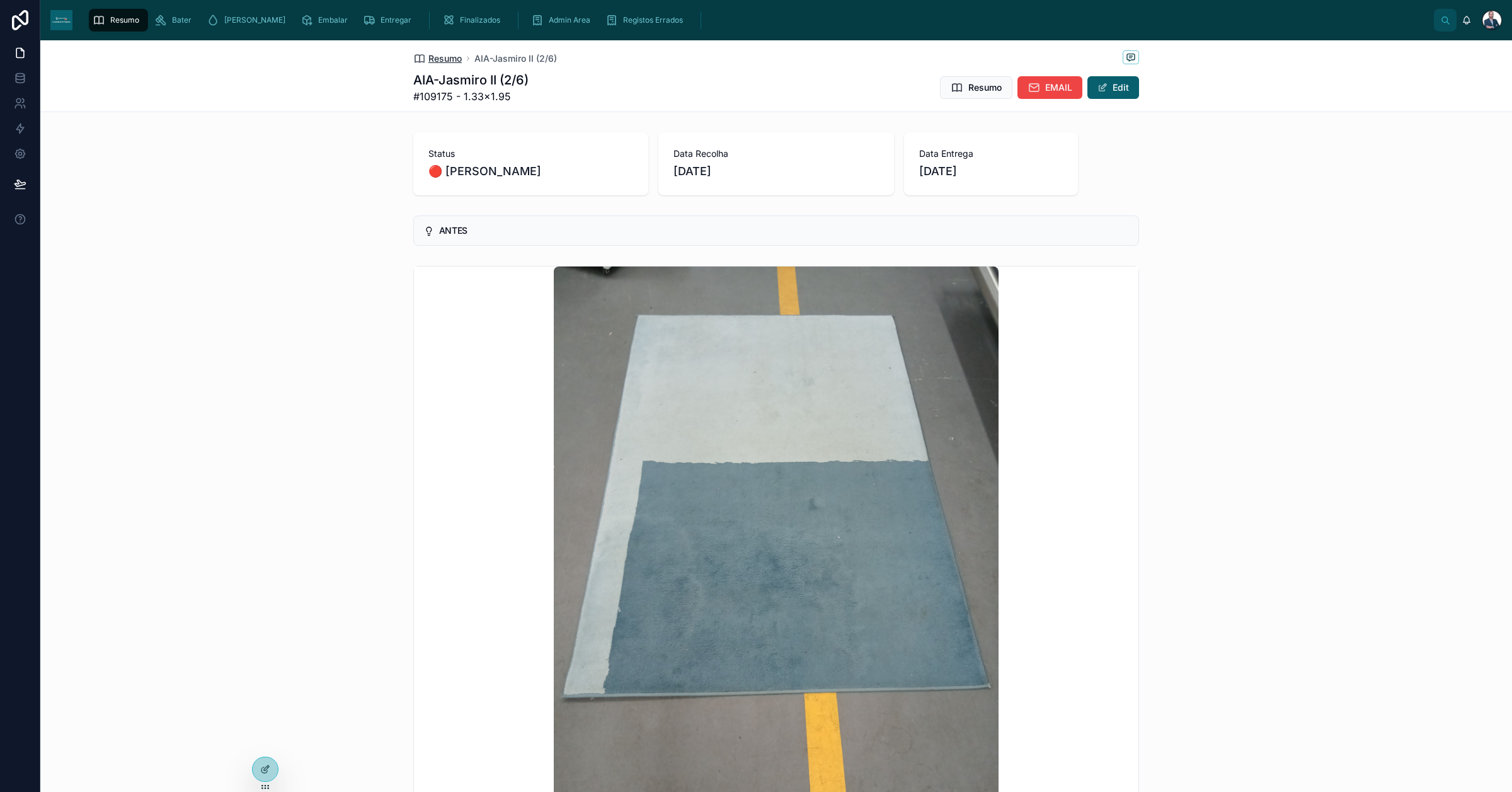
click at [428, 60] on span "Resumo" at bounding box center [445, 59] width 34 height 13
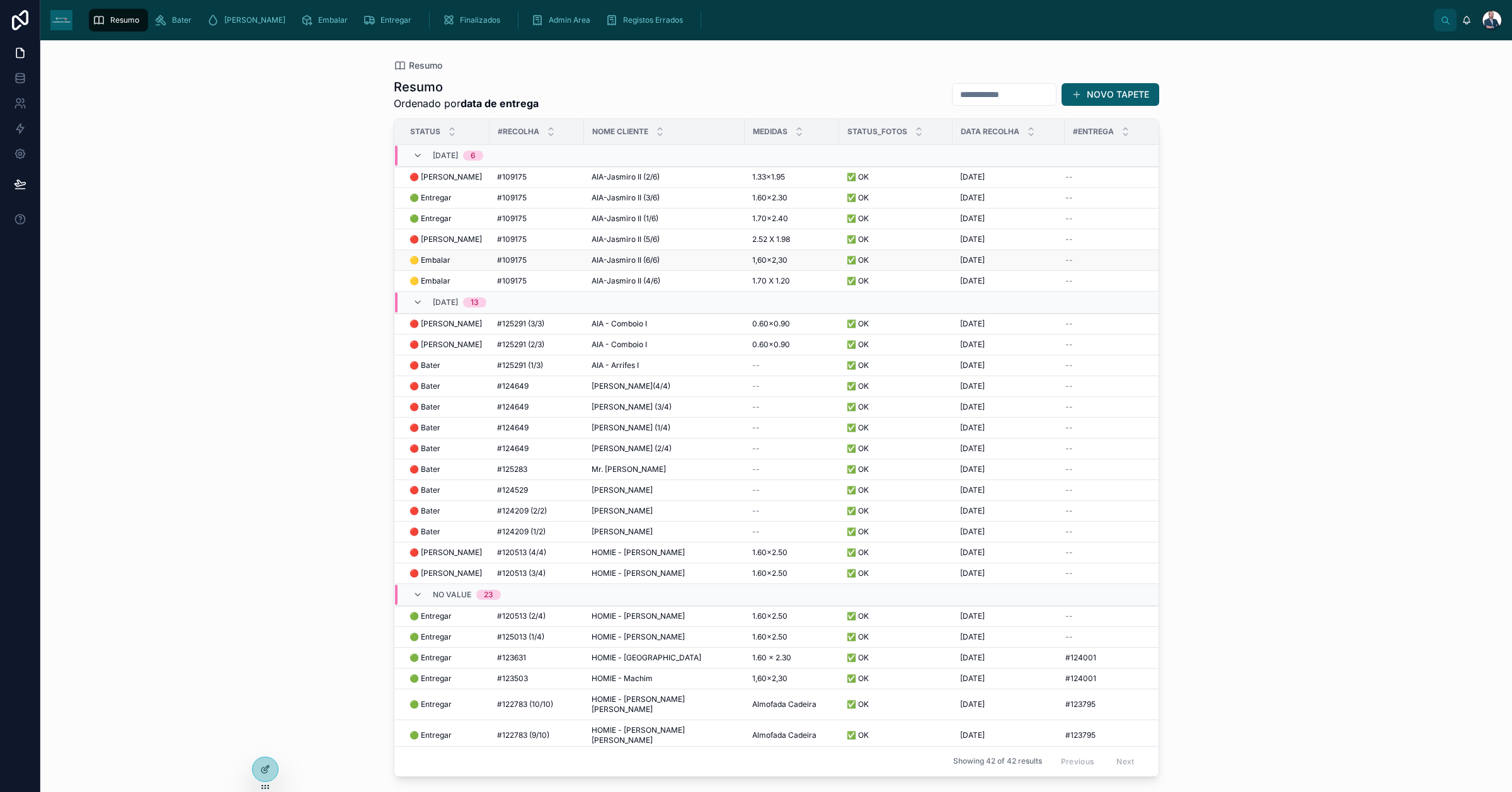
click at [447, 262] on span "🟡 Embalar" at bounding box center [430, 260] width 41 height 10
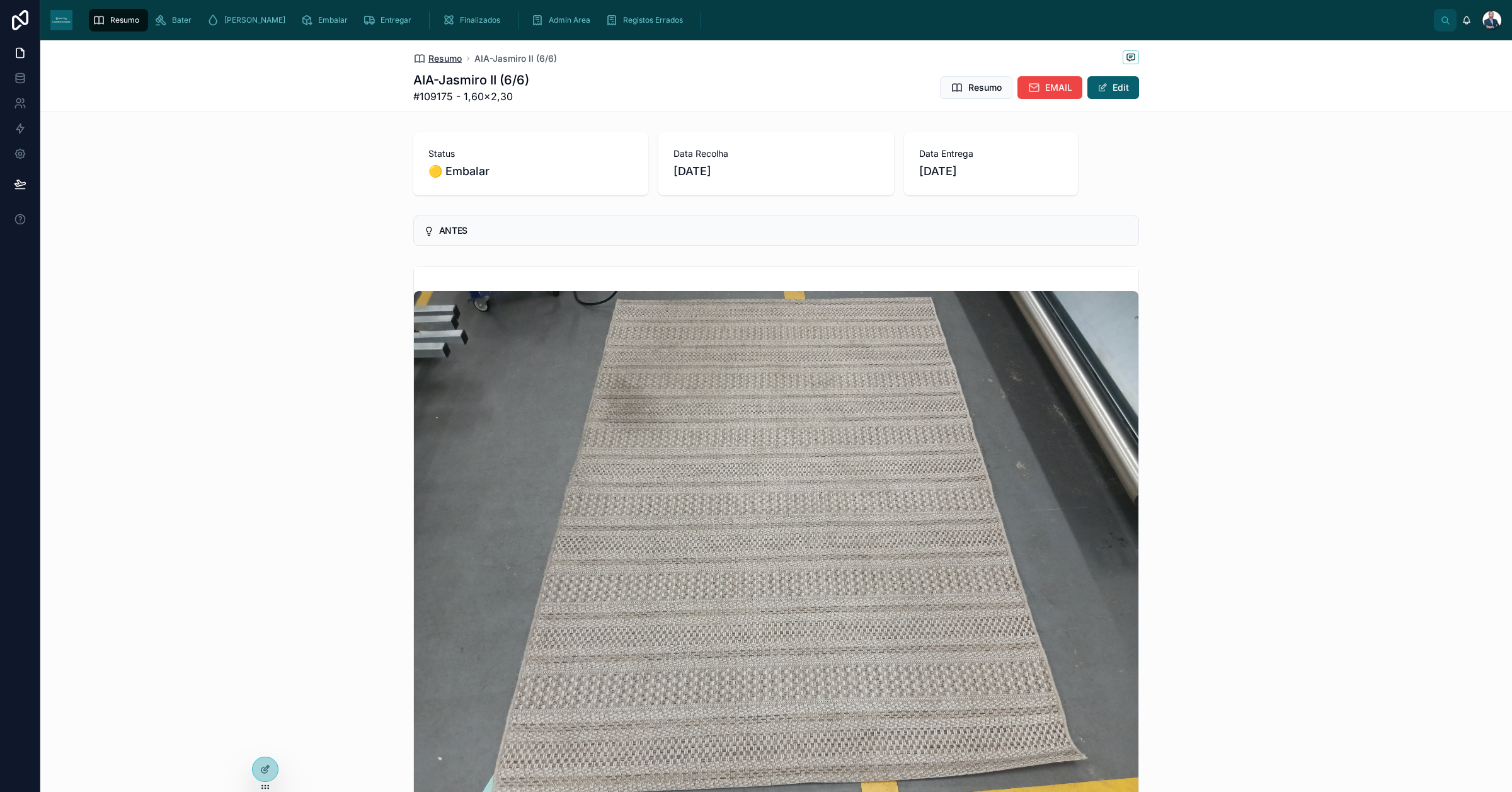
click at [433, 58] on span "Resumo" at bounding box center [445, 59] width 34 height 13
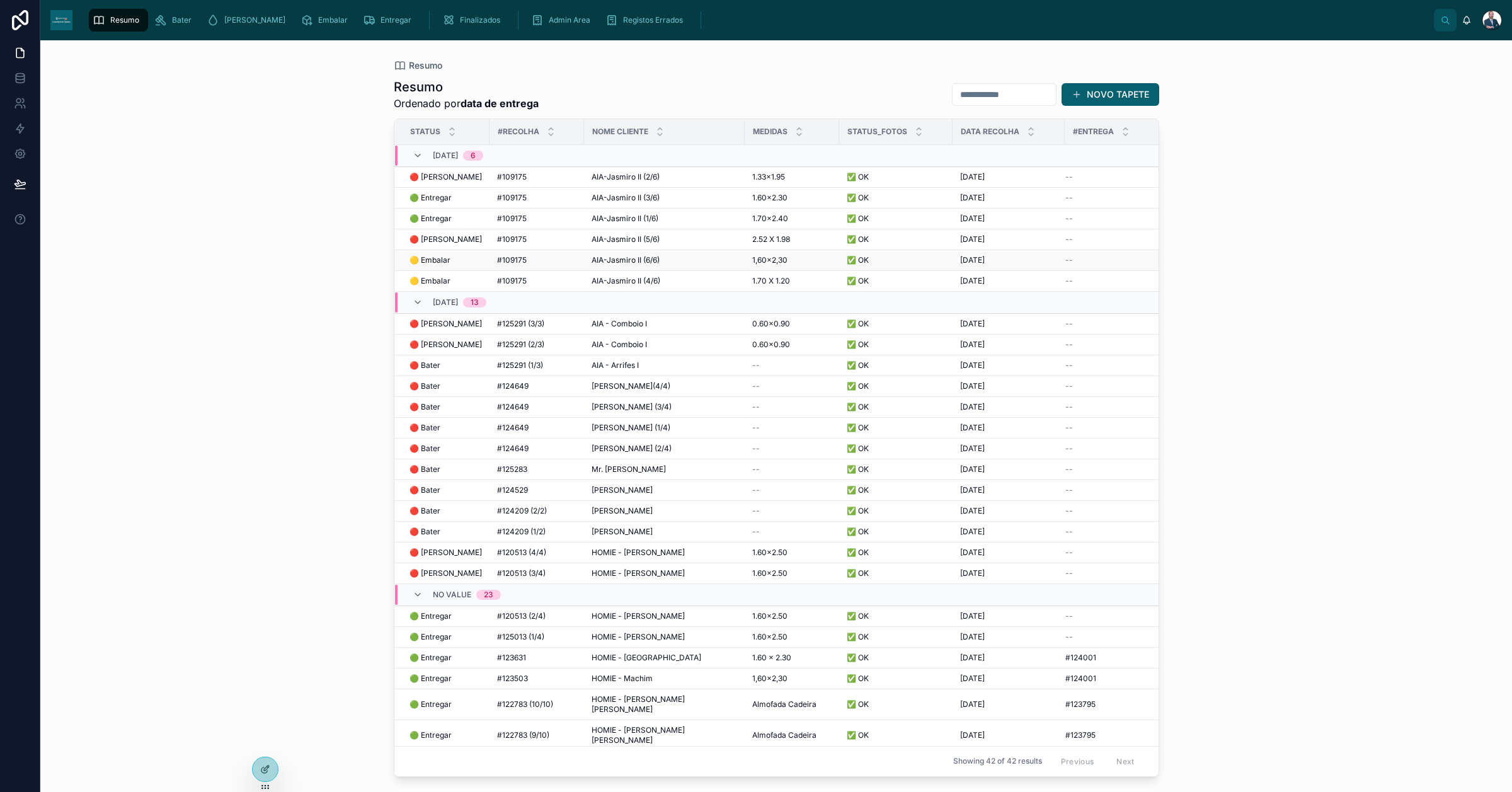
click at [423, 262] on span "🟡 Embalar" at bounding box center [430, 260] width 41 height 10
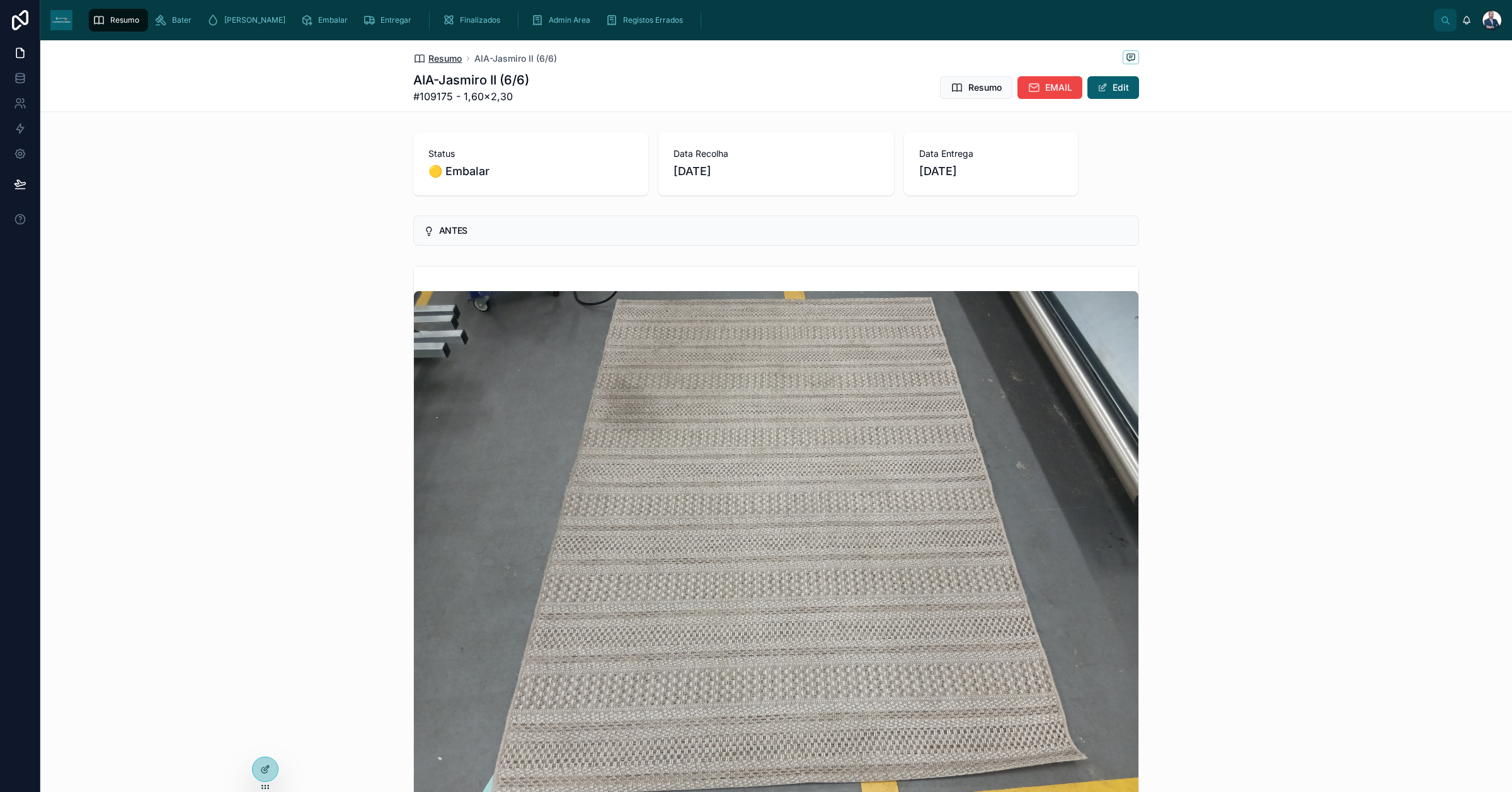
click at [428, 59] on span "Resumo" at bounding box center [445, 59] width 34 height 13
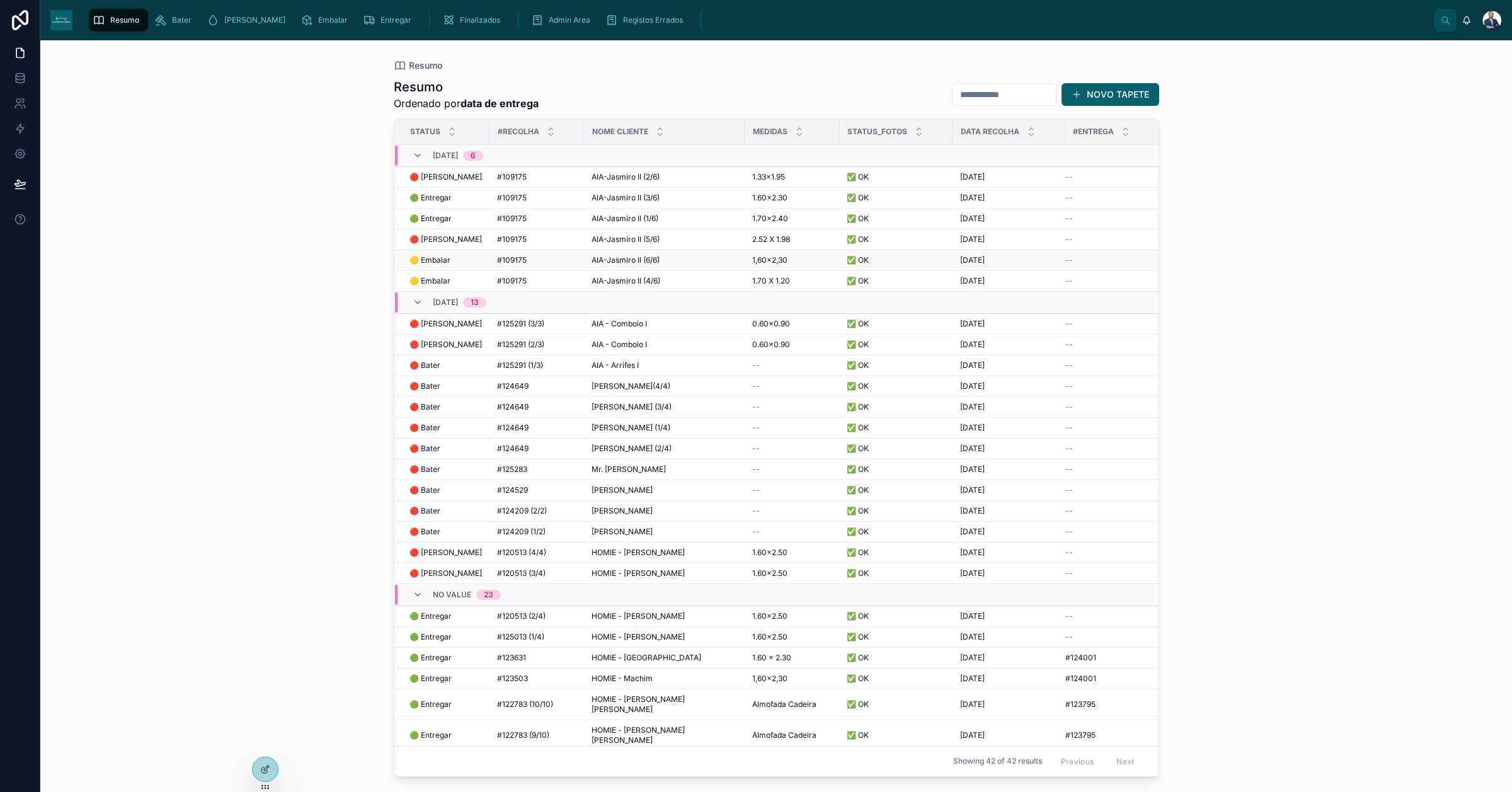
click at [427, 259] on span "🟡 Embalar" at bounding box center [430, 260] width 41 height 10
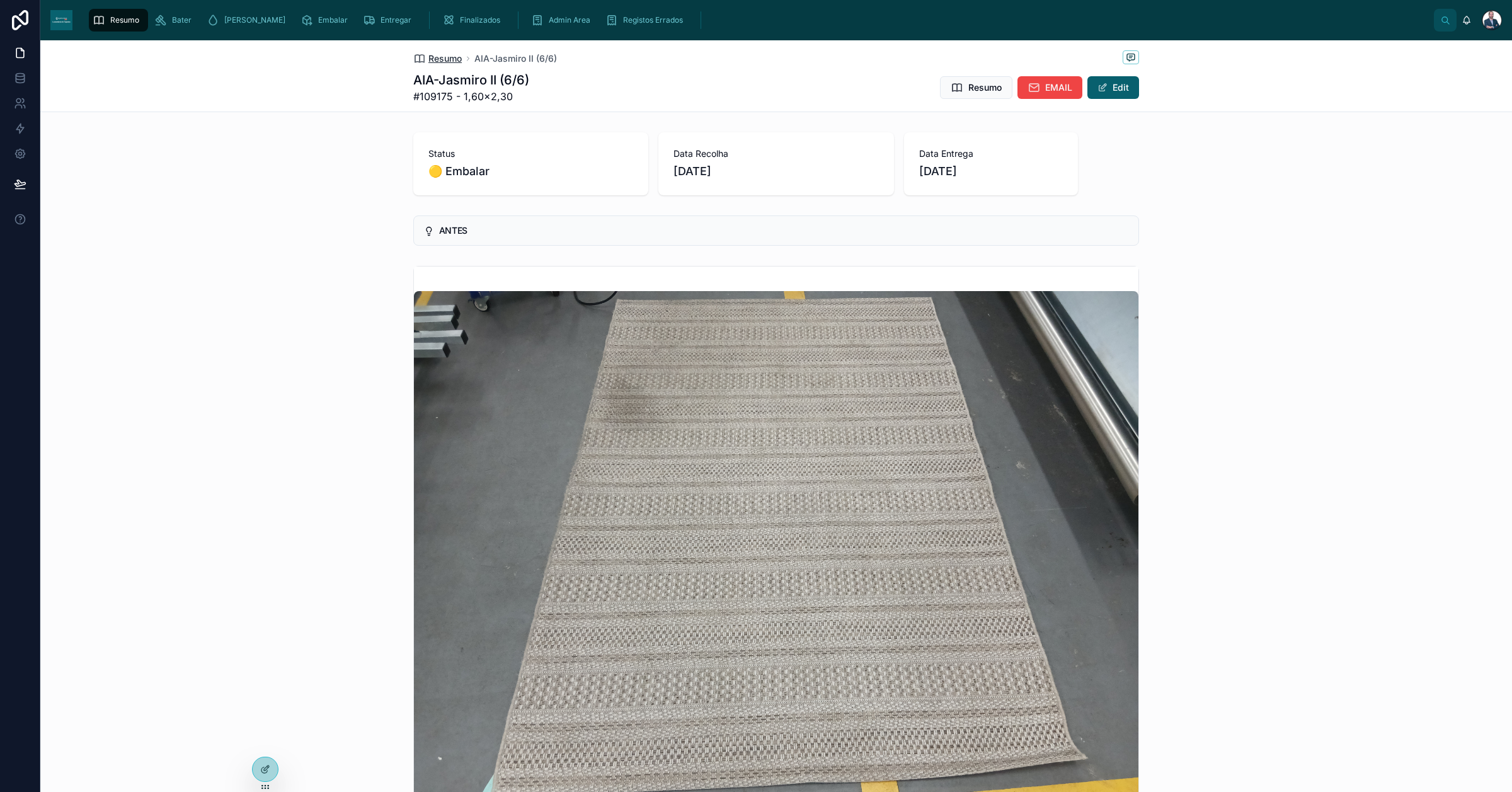
click at [437, 62] on span "Resumo" at bounding box center [445, 59] width 34 height 13
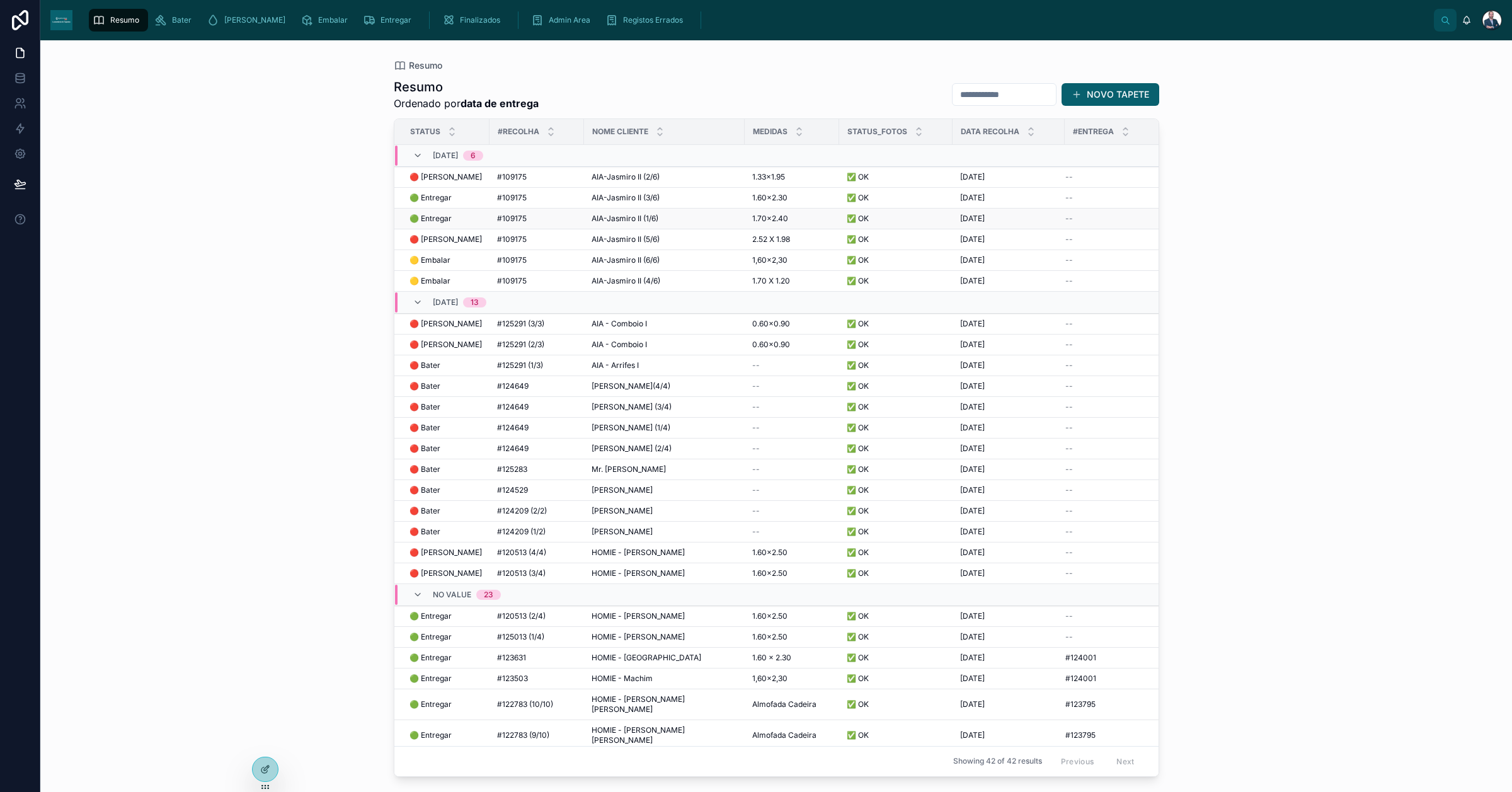
click at [444, 221] on span "🟢 Entregar" at bounding box center [430, 218] width 42 height 10
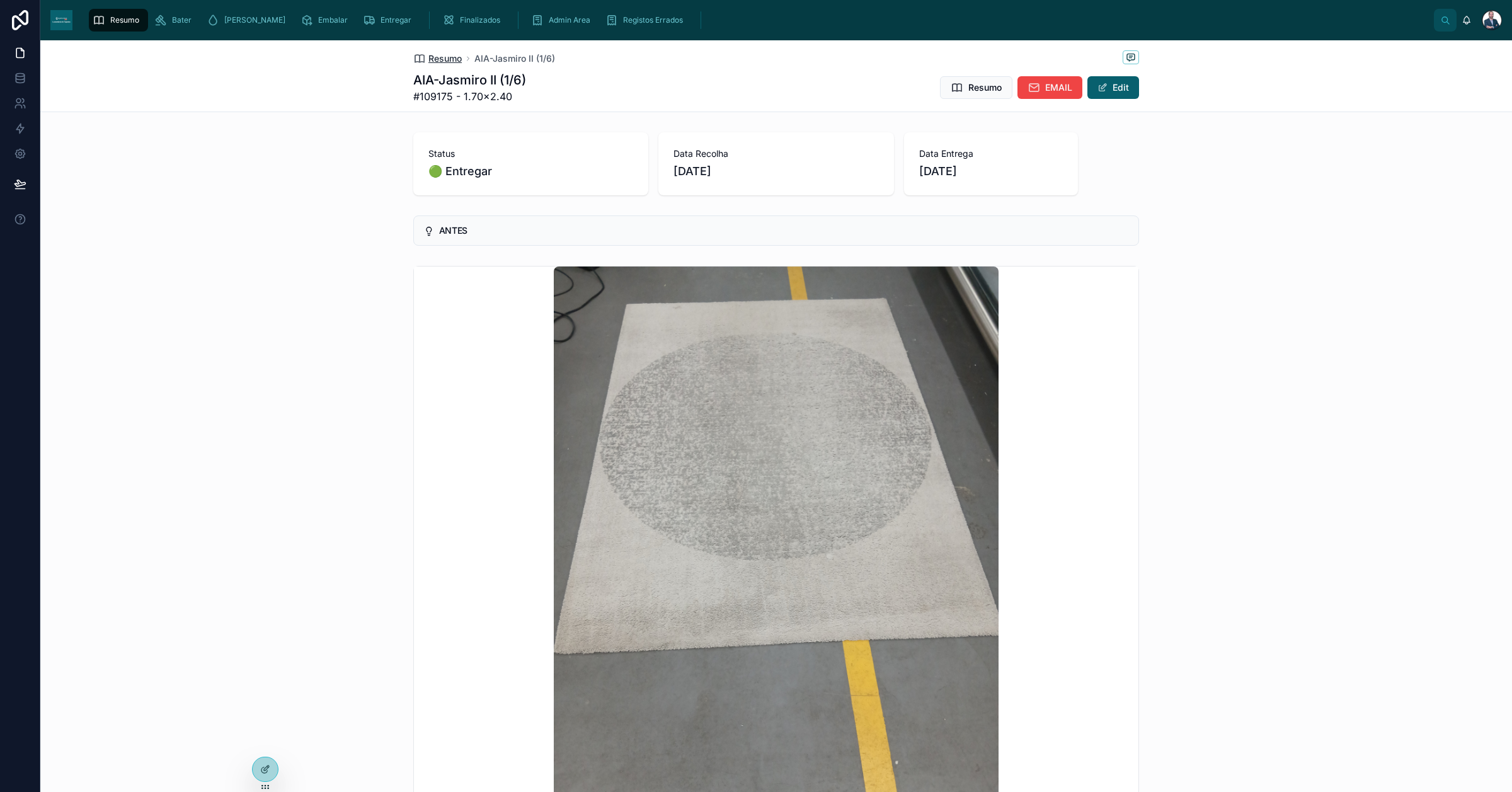
click at [428, 56] on span "Resumo" at bounding box center [445, 59] width 34 height 13
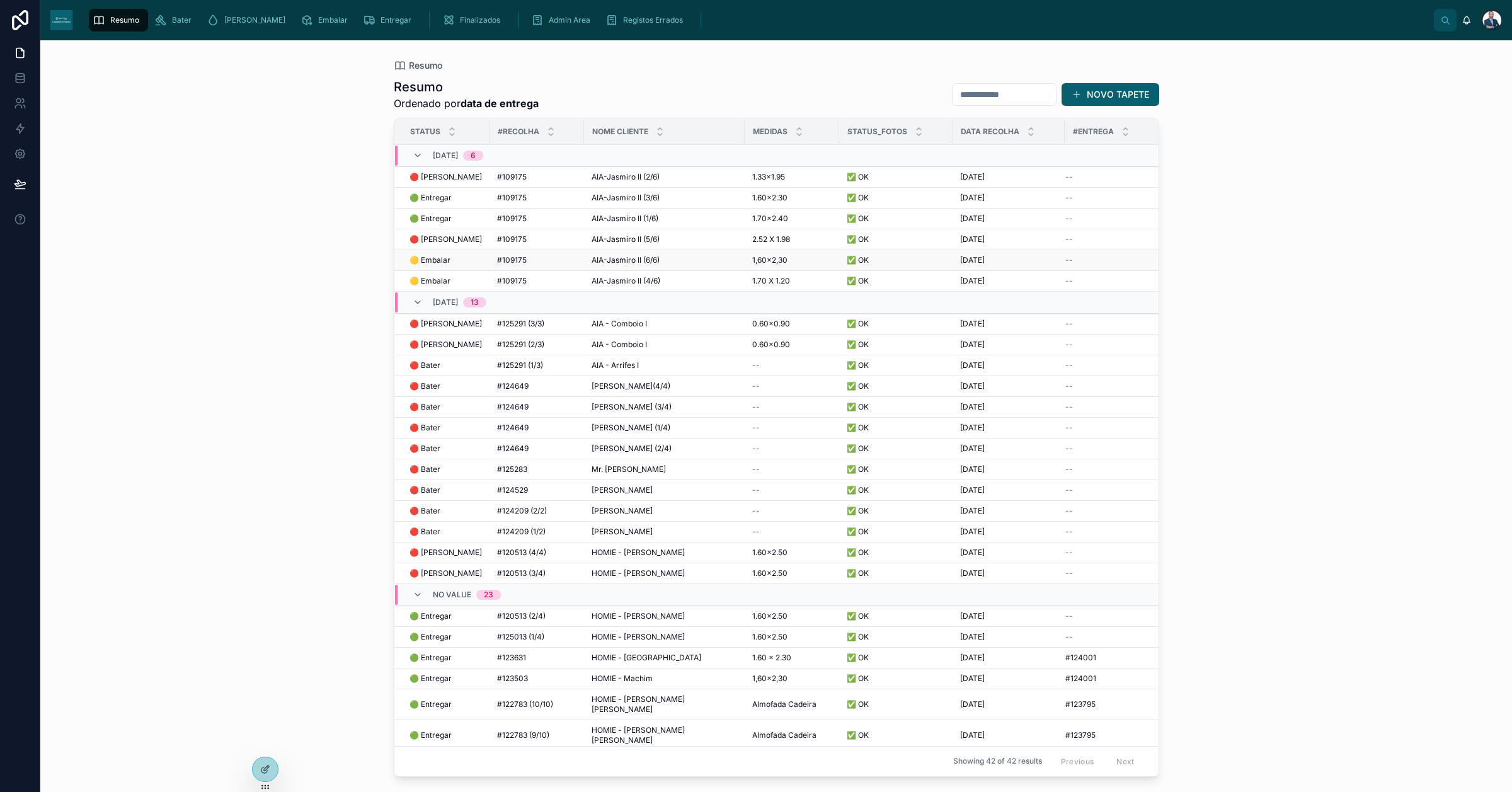
click at [447, 256] on span "🟡 Embalar" at bounding box center [430, 260] width 41 height 10
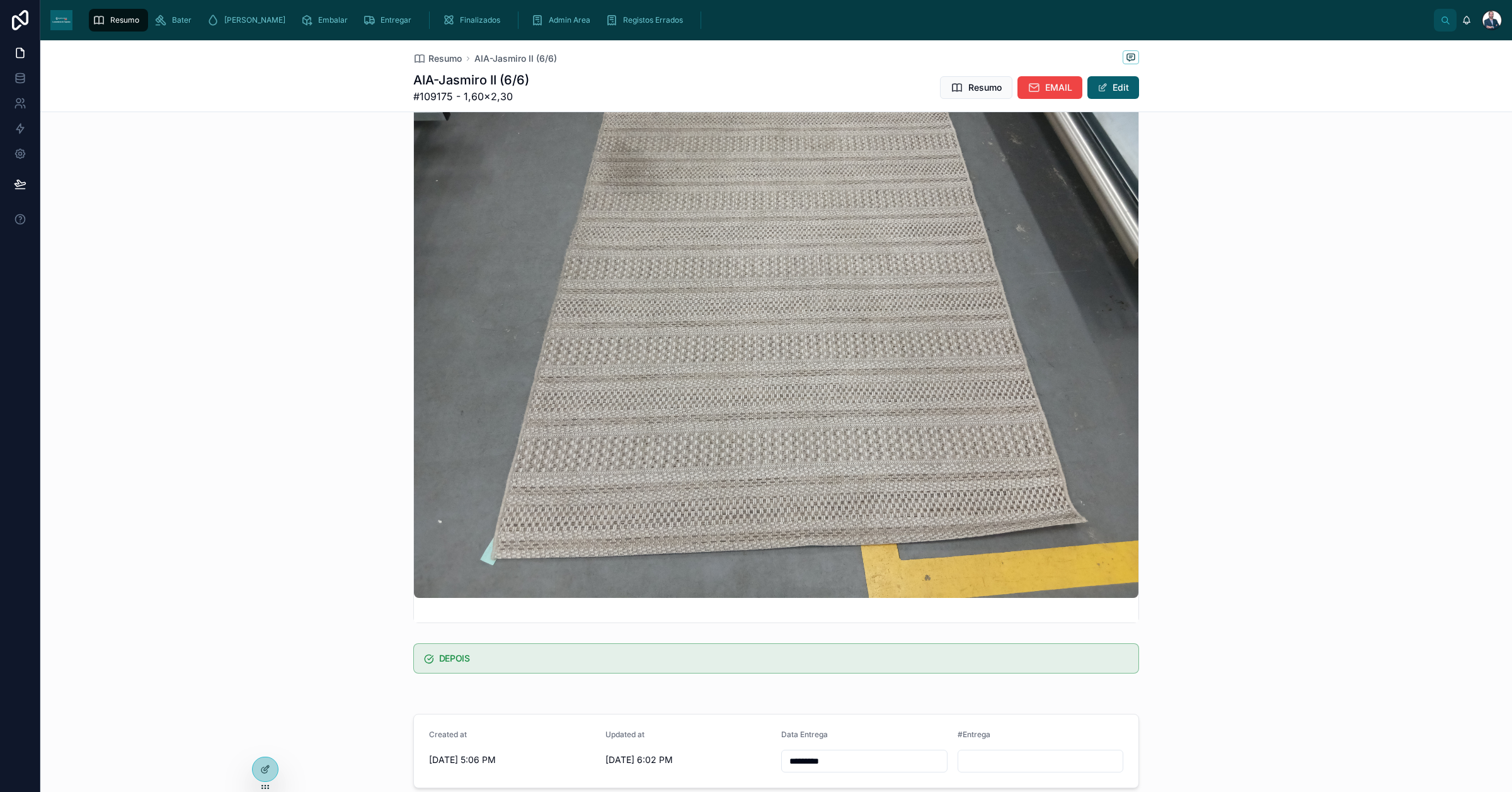
scroll to position [453, 0]
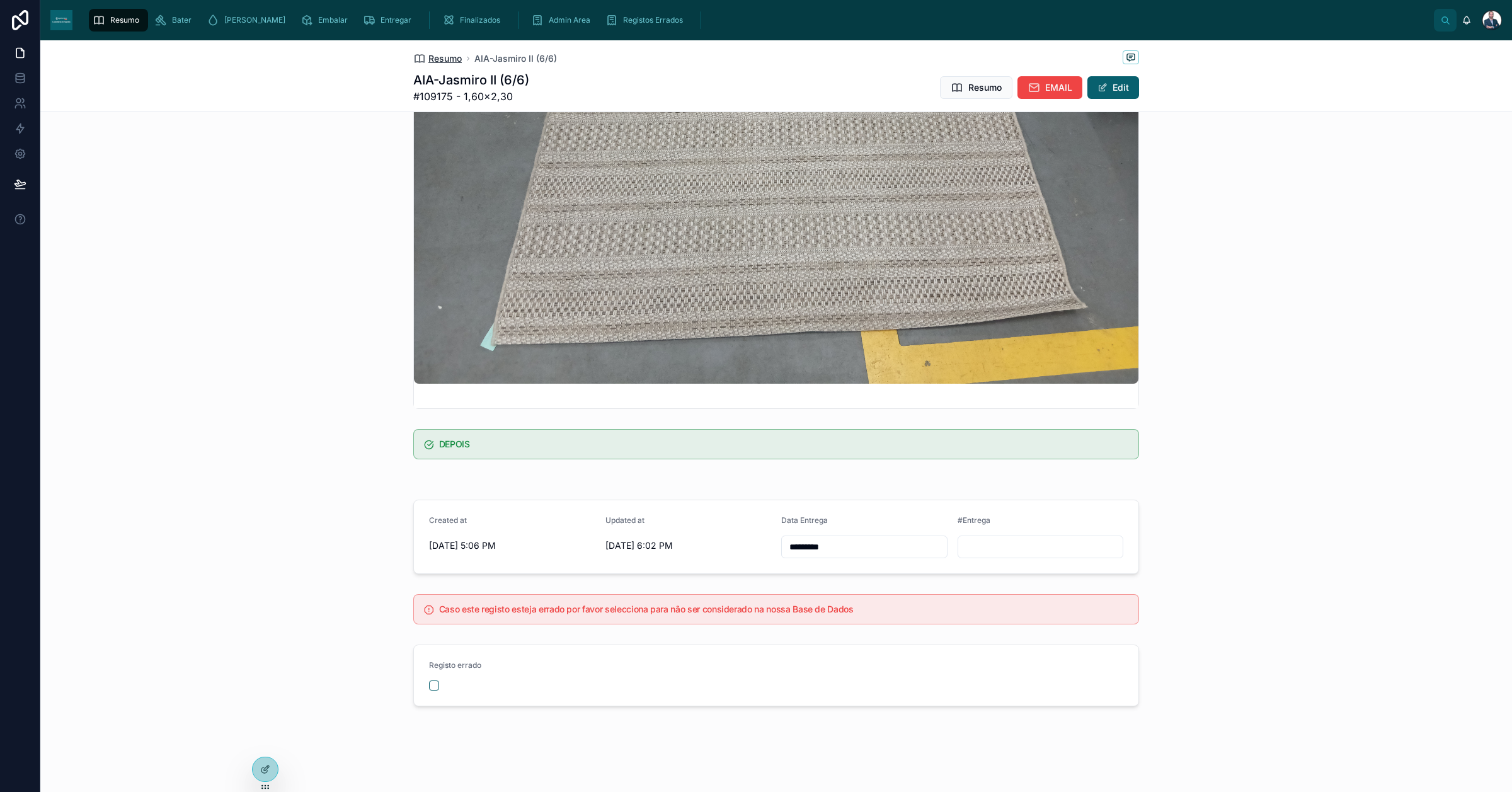
click at [433, 62] on span "Resumo" at bounding box center [445, 59] width 34 height 13
